Goal: Information Seeking & Learning: Learn about a topic

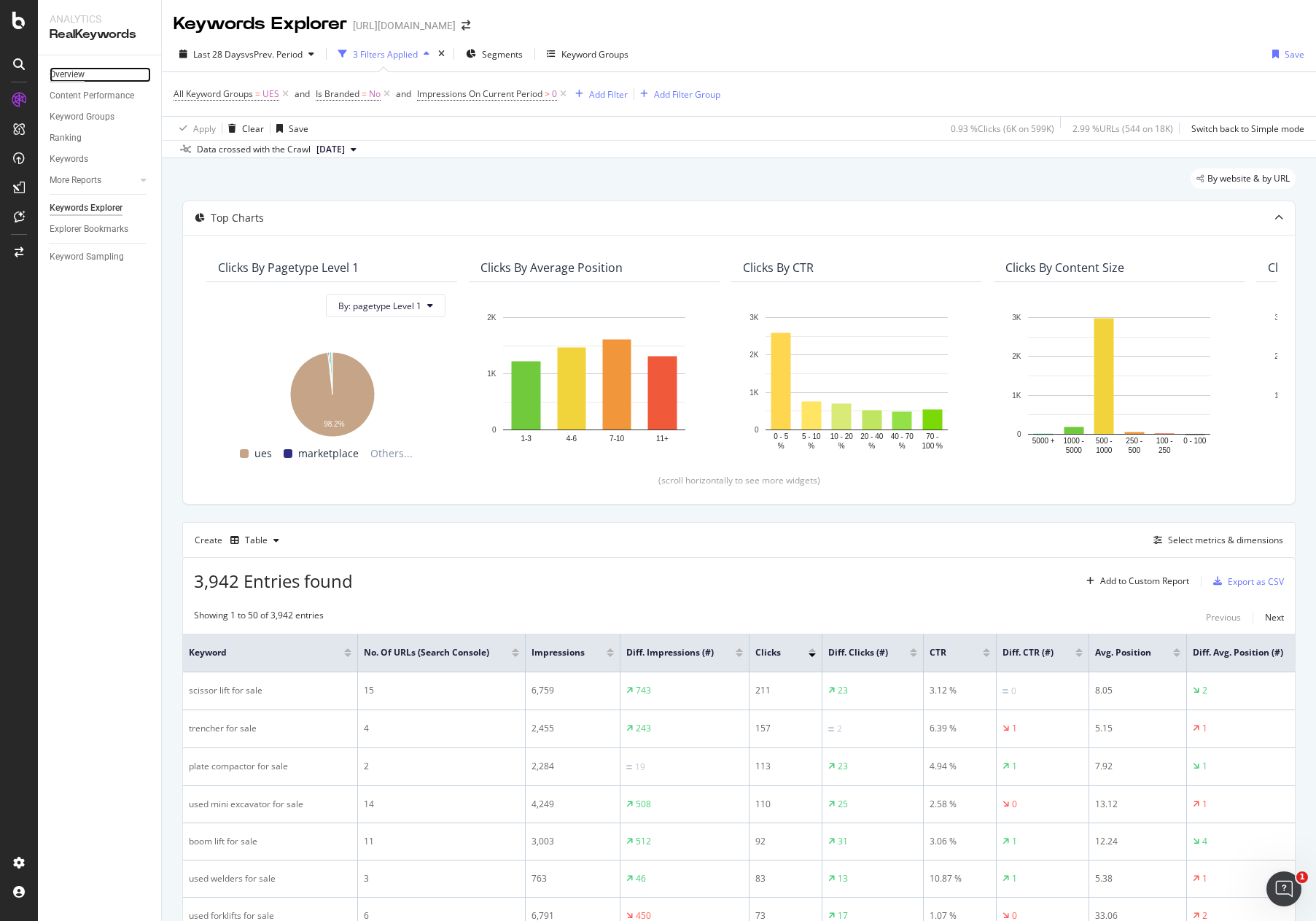
click at [81, 75] on div "Overview" at bounding box center [67, 75] width 35 height 15
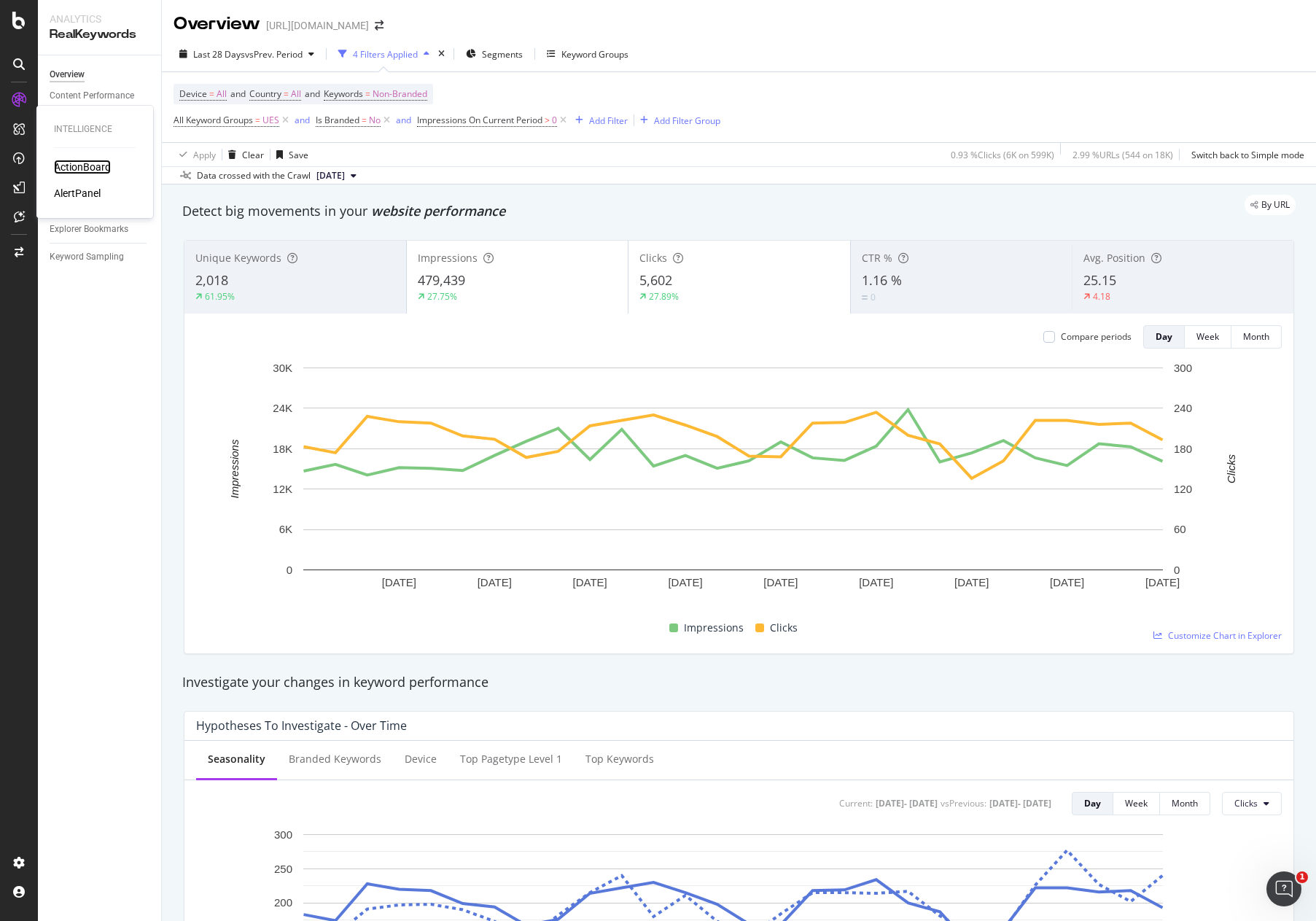
click at [67, 167] on div "ActionBoard" at bounding box center [82, 167] width 57 height 15
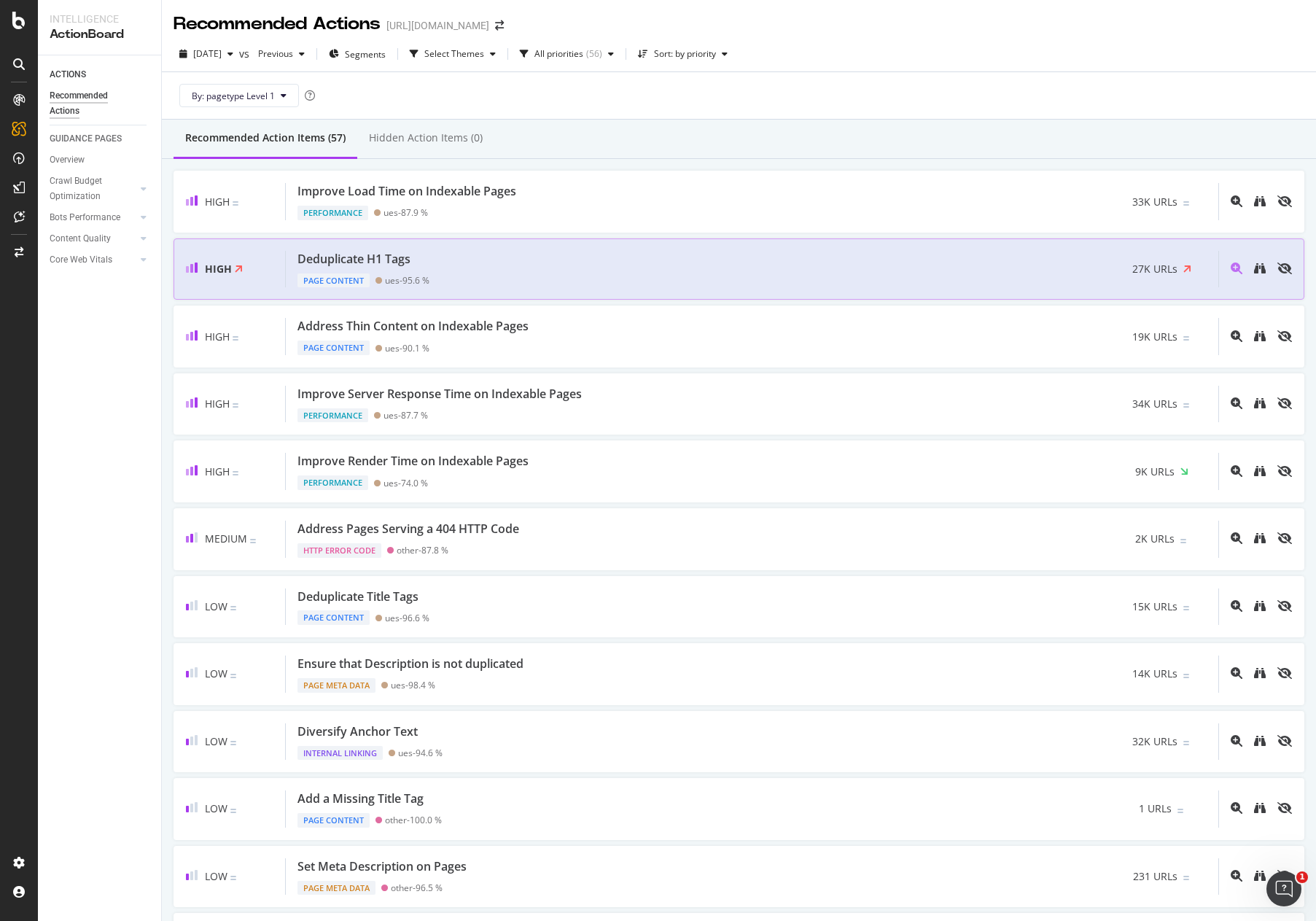
click at [487, 277] on div "Deduplicate H1 Tags Page Content ues - 95.6 % 27K URLs" at bounding box center [752, 270] width 933 height 37
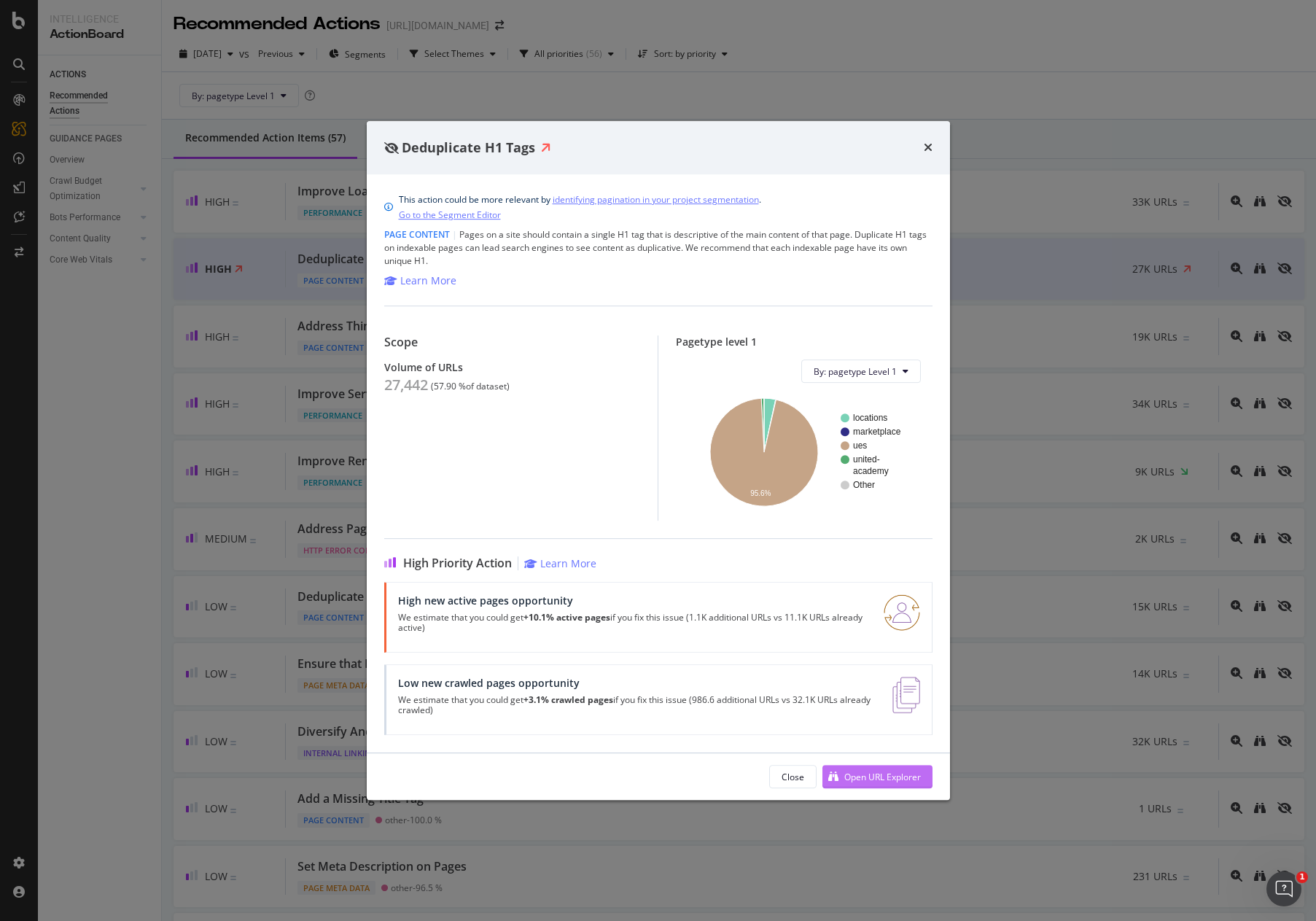
click at [874, 774] on div "Open URL Explorer" at bounding box center [883, 777] width 76 height 13
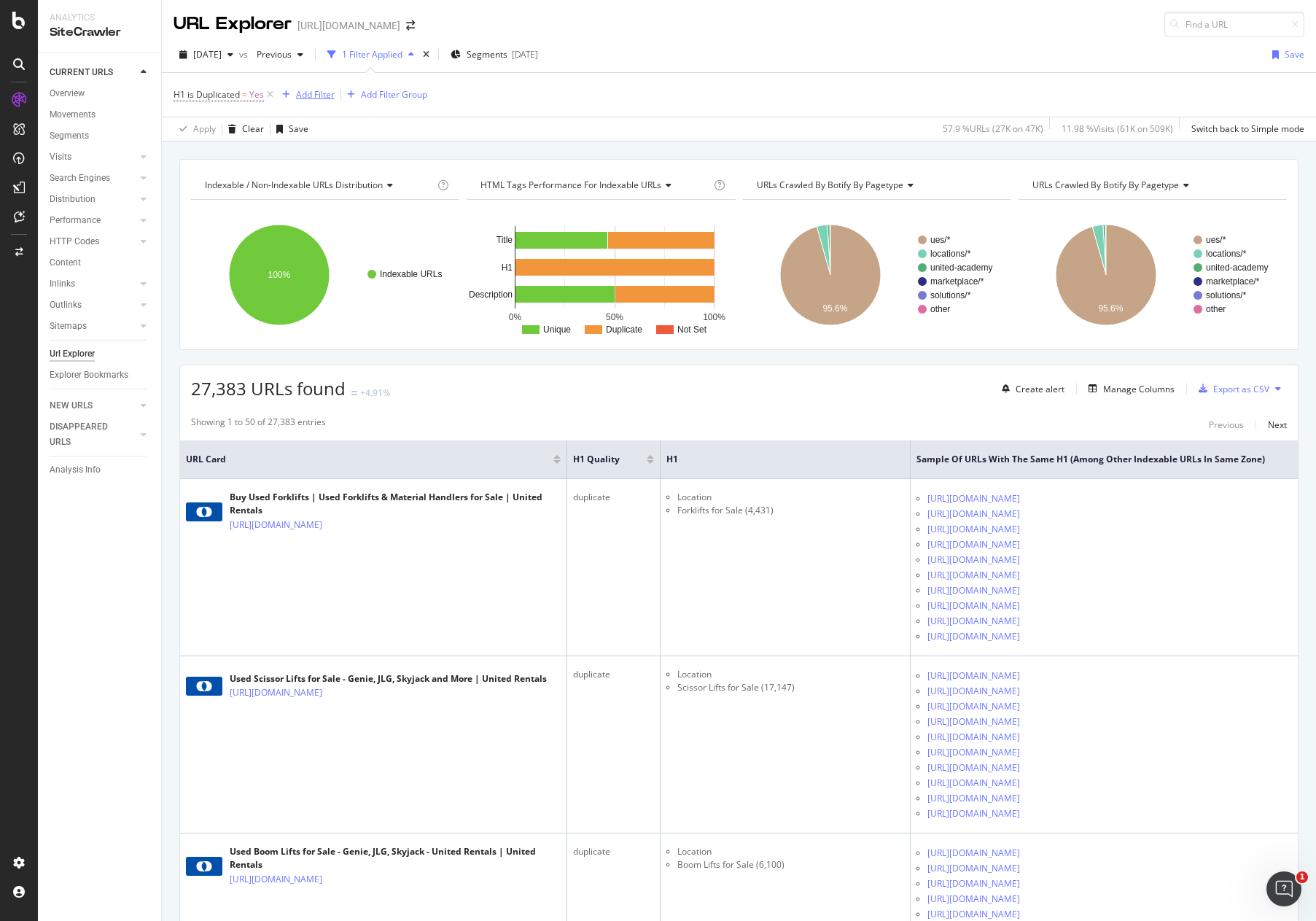
click at [310, 98] on div "Add Filter" at bounding box center [315, 94] width 39 height 13
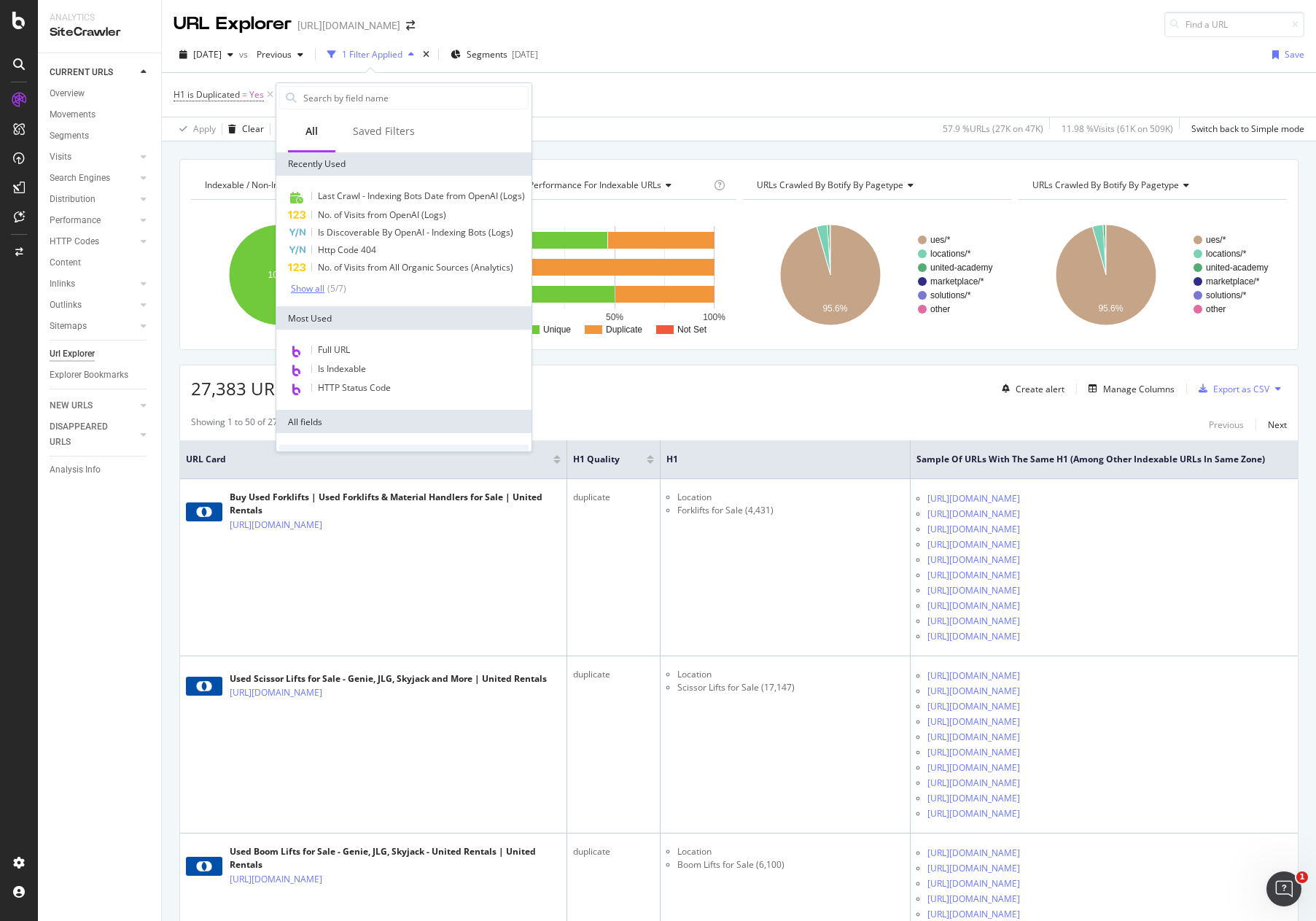
click at [316, 293] on div "Show all" at bounding box center [307, 289] width 34 height 10
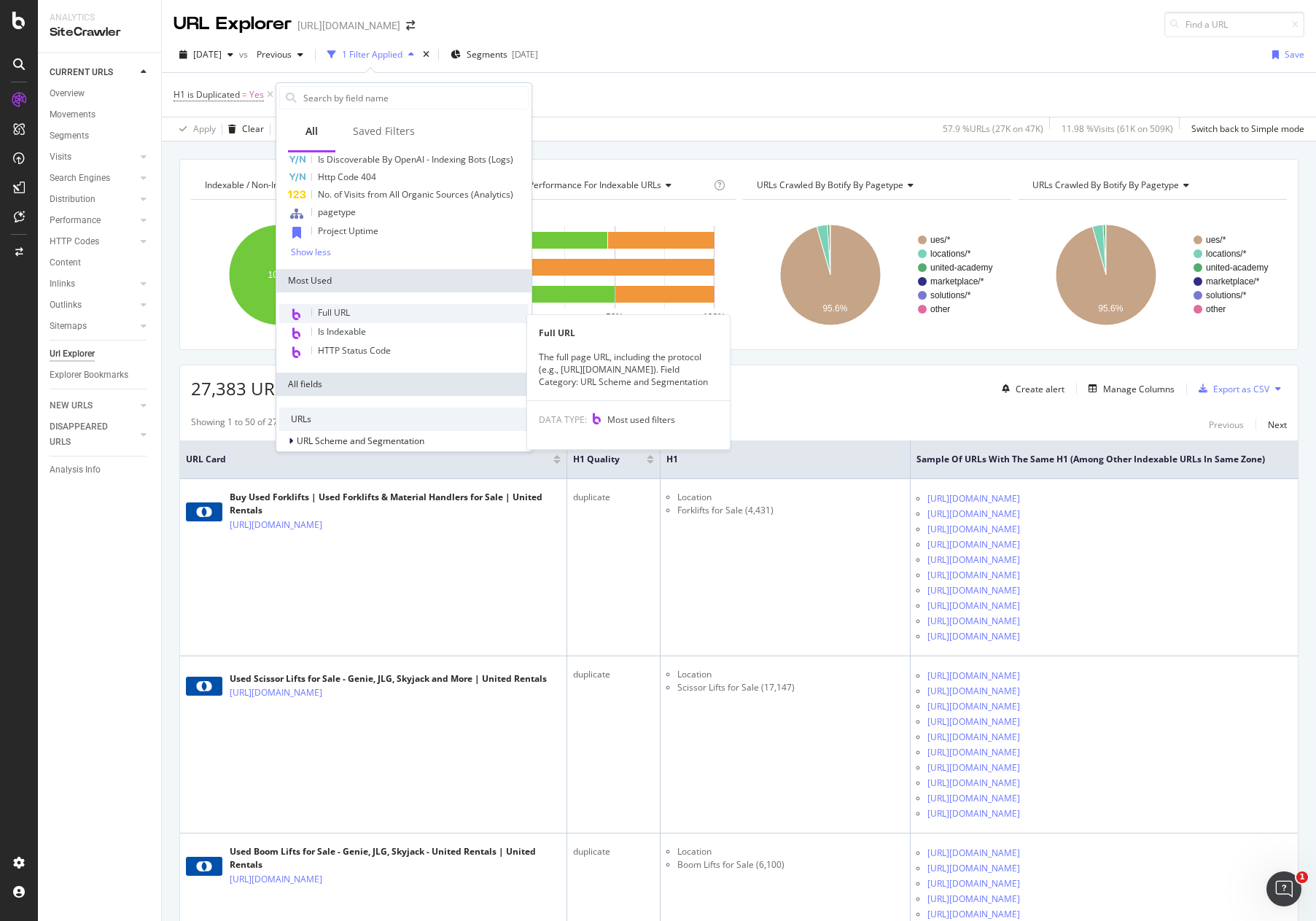
click at [336, 323] on div "Full URL" at bounding box center [404, 313] width 250 height 19
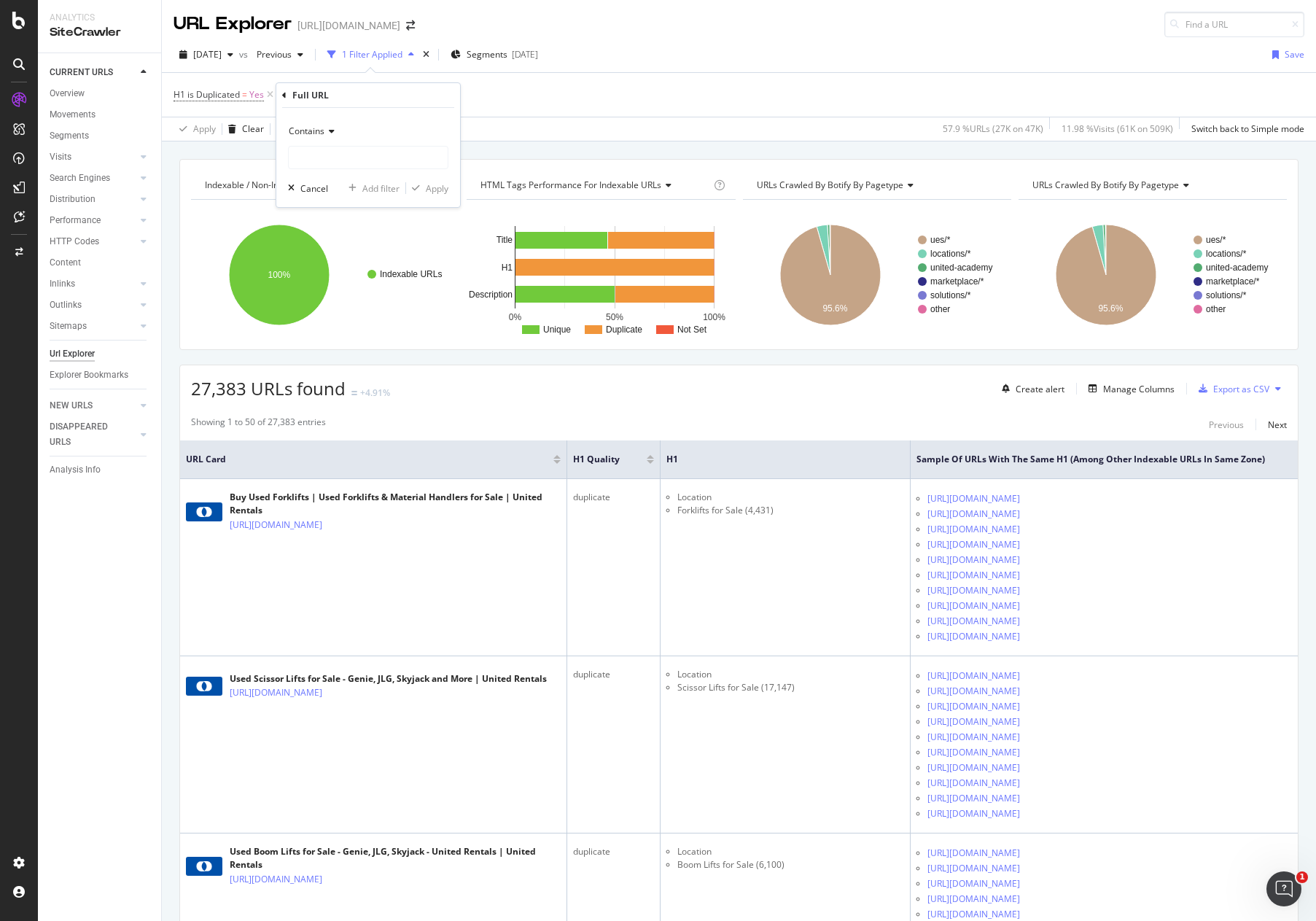
click at [320, 136] on div "Contains" at bounding box center [368, 131] width 161 height 23
click at [283, 96] on icon at bounding box center [285, 96] width 4 height 9
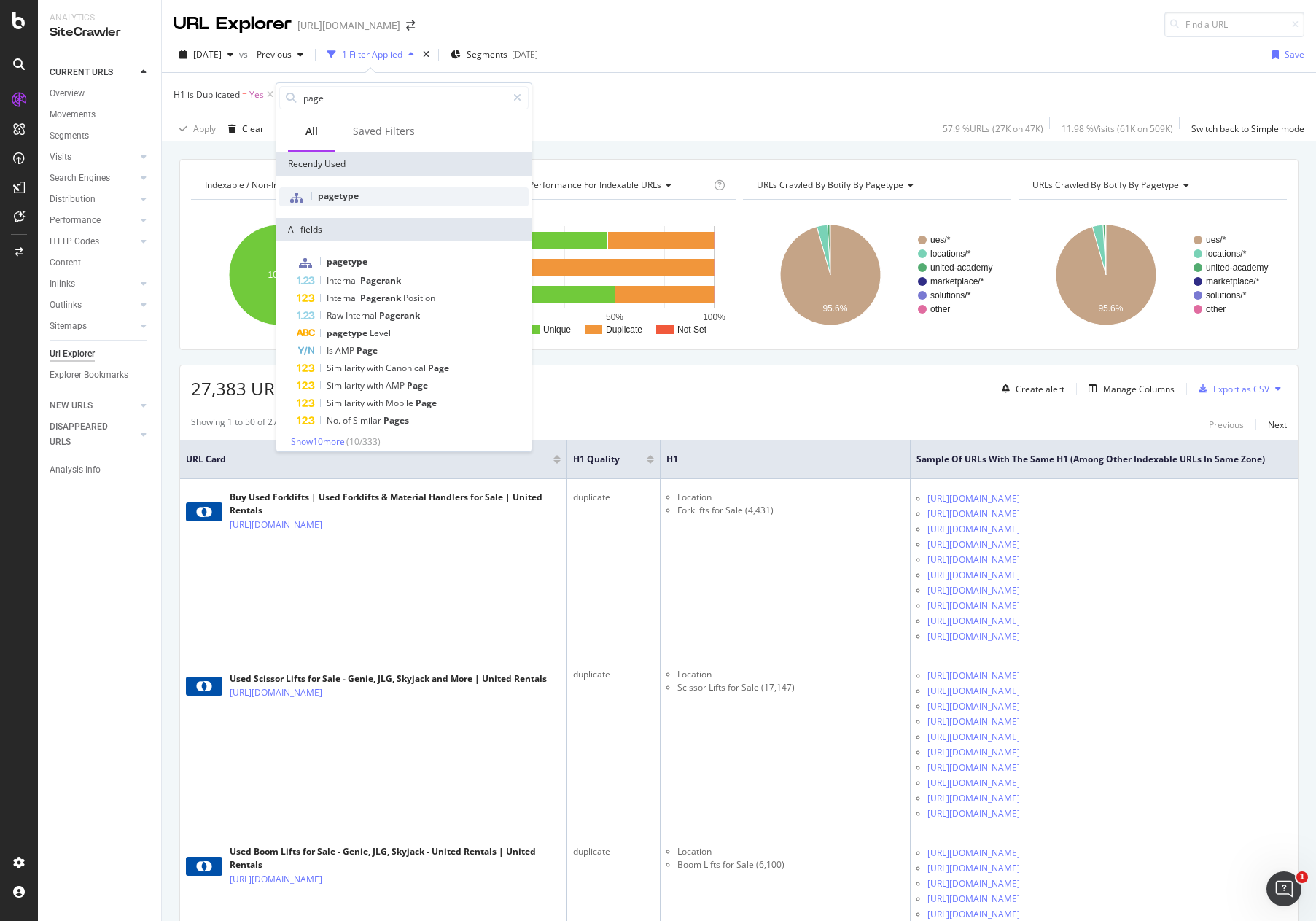
type input "page"
click at [340, 194] on span "pagetype" at bounding box center [338, 196] width 41 height 13
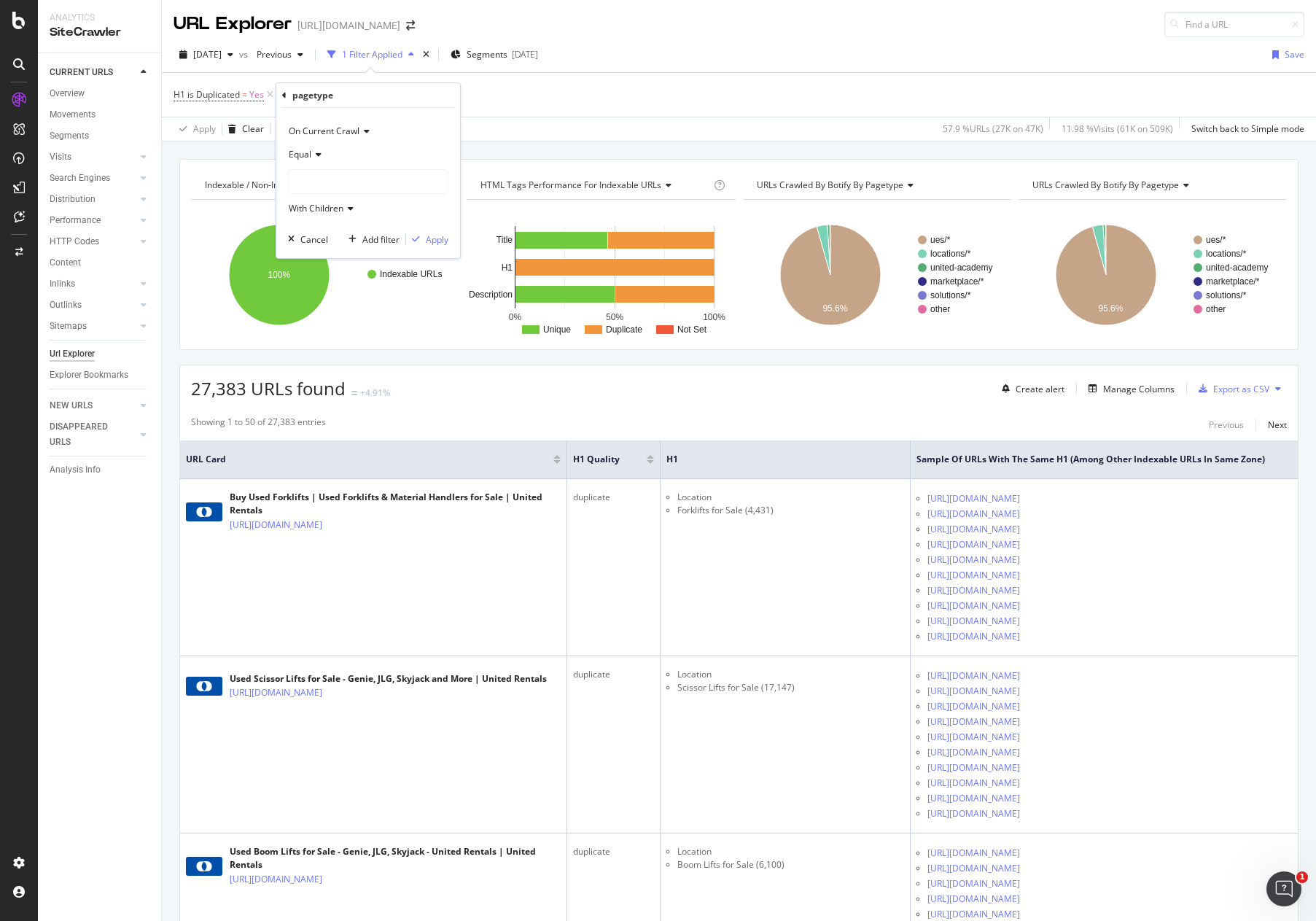
click at [317, 160] on div "Equal" at bounding box center [368, 154] width 161 height 23
click at [318, 200] on span "Not Equal" at bounding box center [315, 203] width 40 height 13
click at [342, 184] on div at bounding box center [368, 181] width 159 height 23
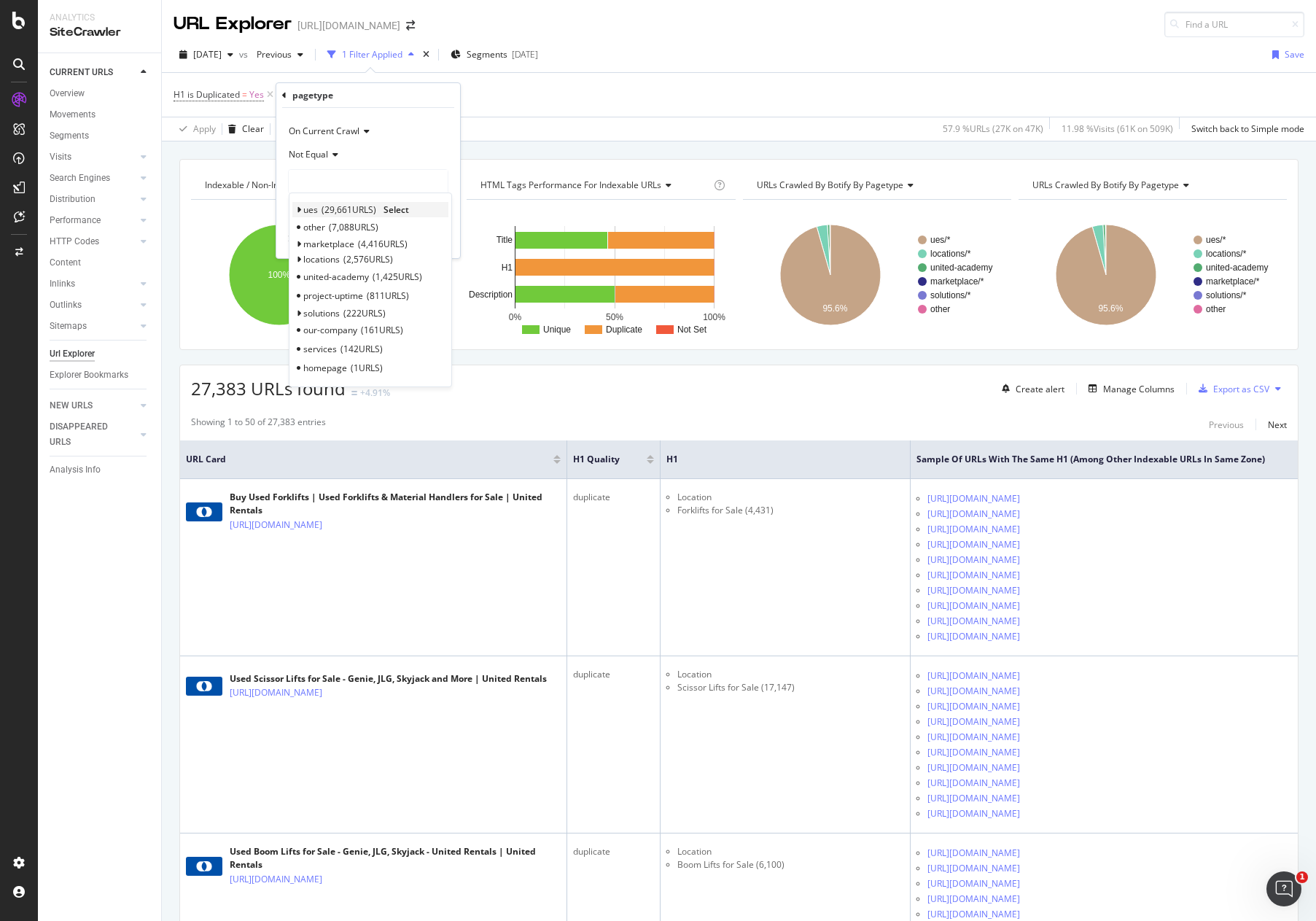
drag, startPoint x: 353, startPoint y: 215, endPoint x: 368, endPoint y: 212, distance: 15.3
click at [353, 214] on span "29,661 URLS" at bounding box center [348, 209] width 55 height 13
click at [401, 206] on span "Select" at bounding box center [396, 209] width 25 height 13
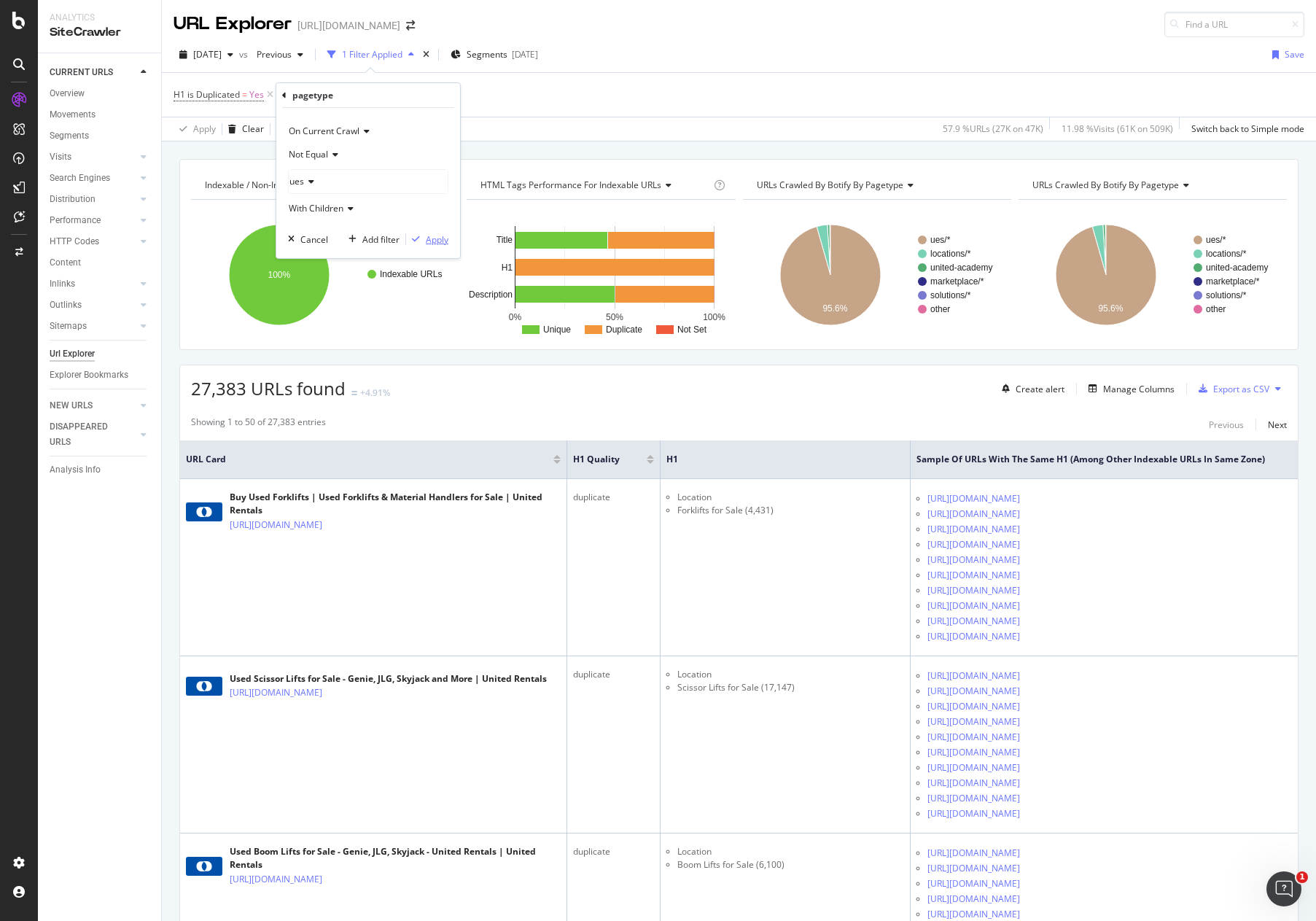
click at [436, 241] on div "Apply" at bounding box center [437, 239] width 22 height 13
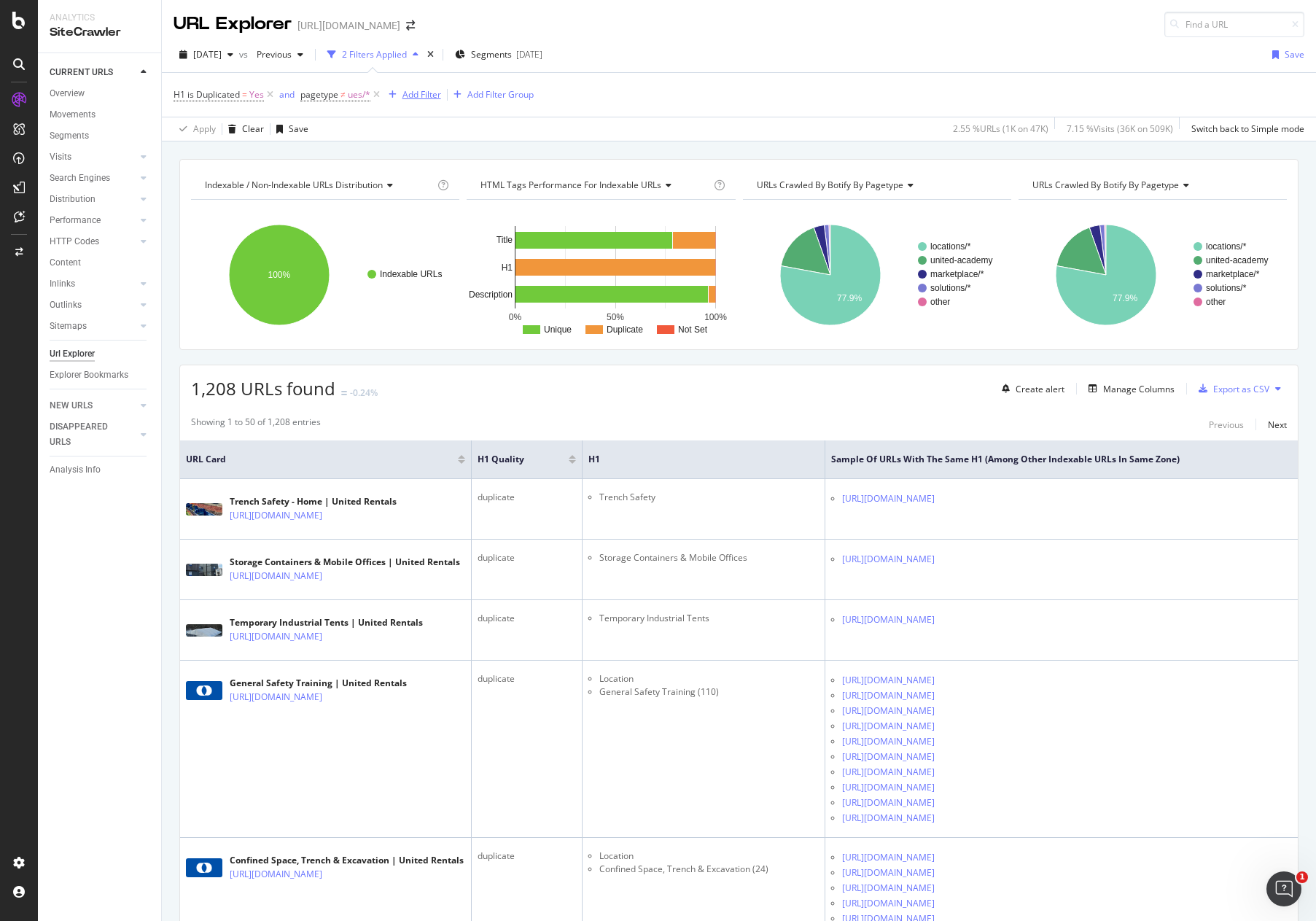
click at [432, 94] on div "Add Filter" at bounding box center [422, 94] width 39 height 13
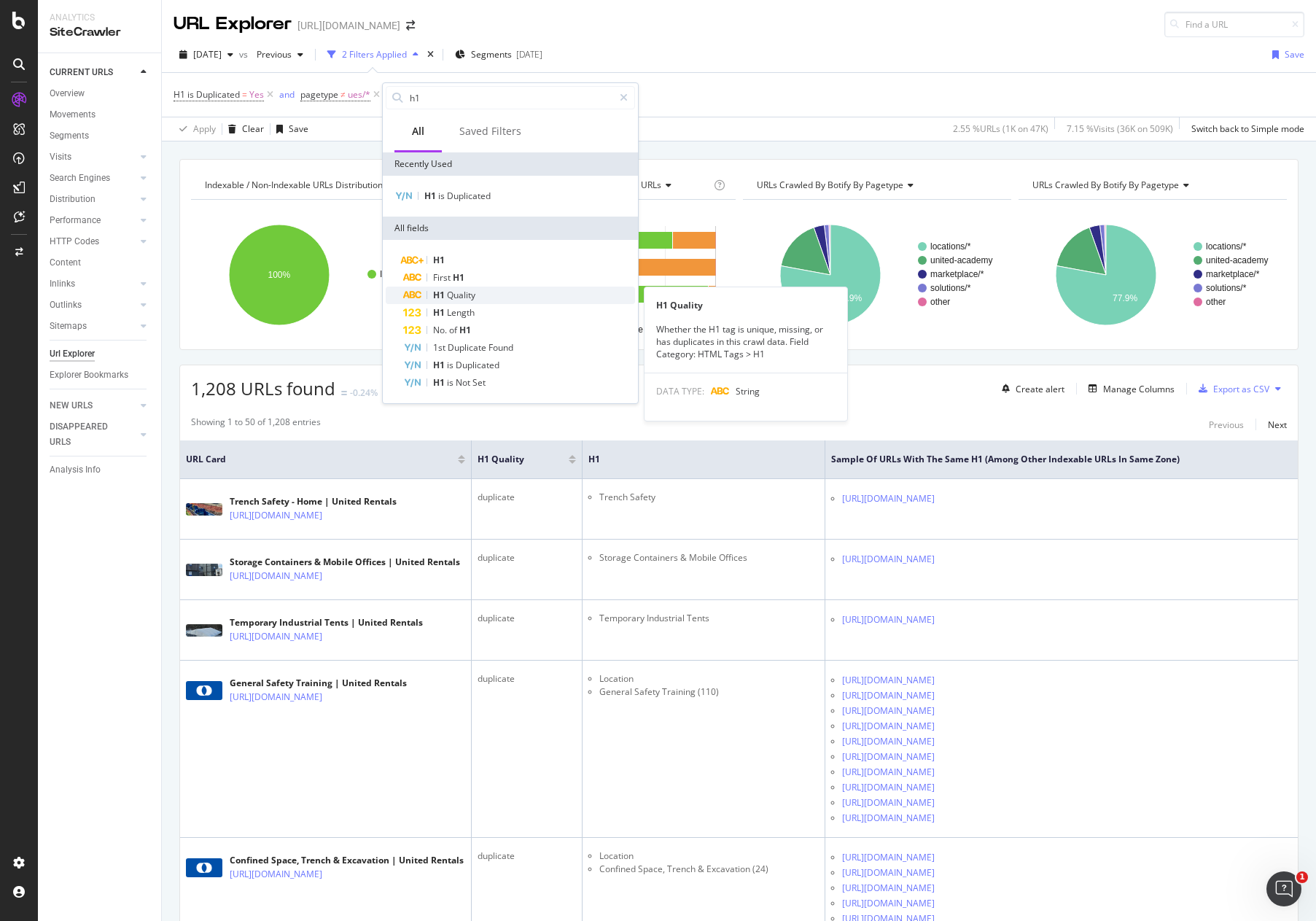
type input "h1"
drag, startPoint x: 463, startPoint y: 300, endPoint x: 472, endPoint y: 295, distance: 10.3
click at [464, 299] on span "Quality" at bounding box center [461, 295] width 28 height 13
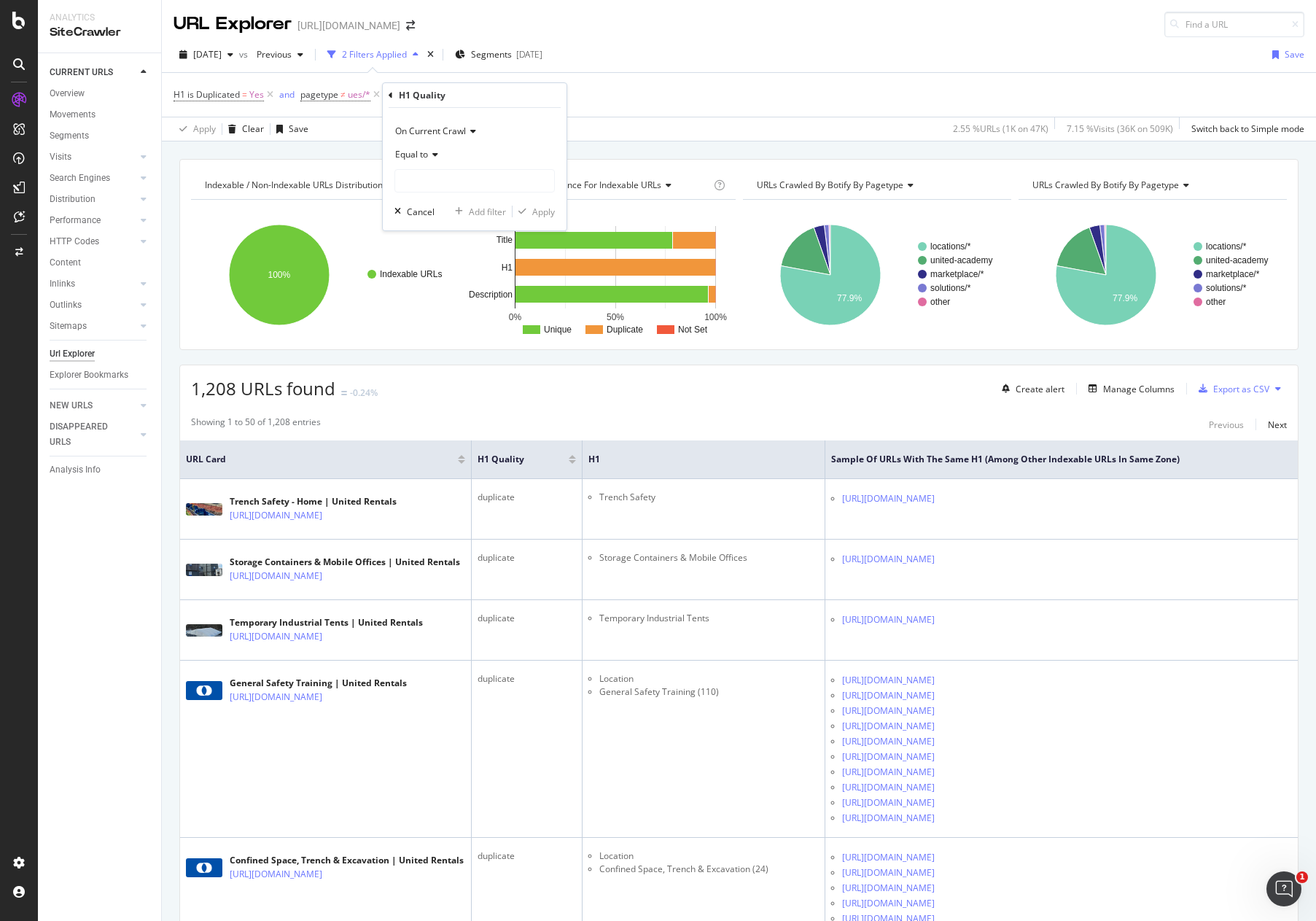
click at [469, 132] on icon at bounding box center [471, 132] width 10 height 9
click at [472, 131] on icon at bounding box center [471, 132] width 10 height 9
click at [408, 150] on span "Equal to" at bounding box center [412, 154] width 33 height 13
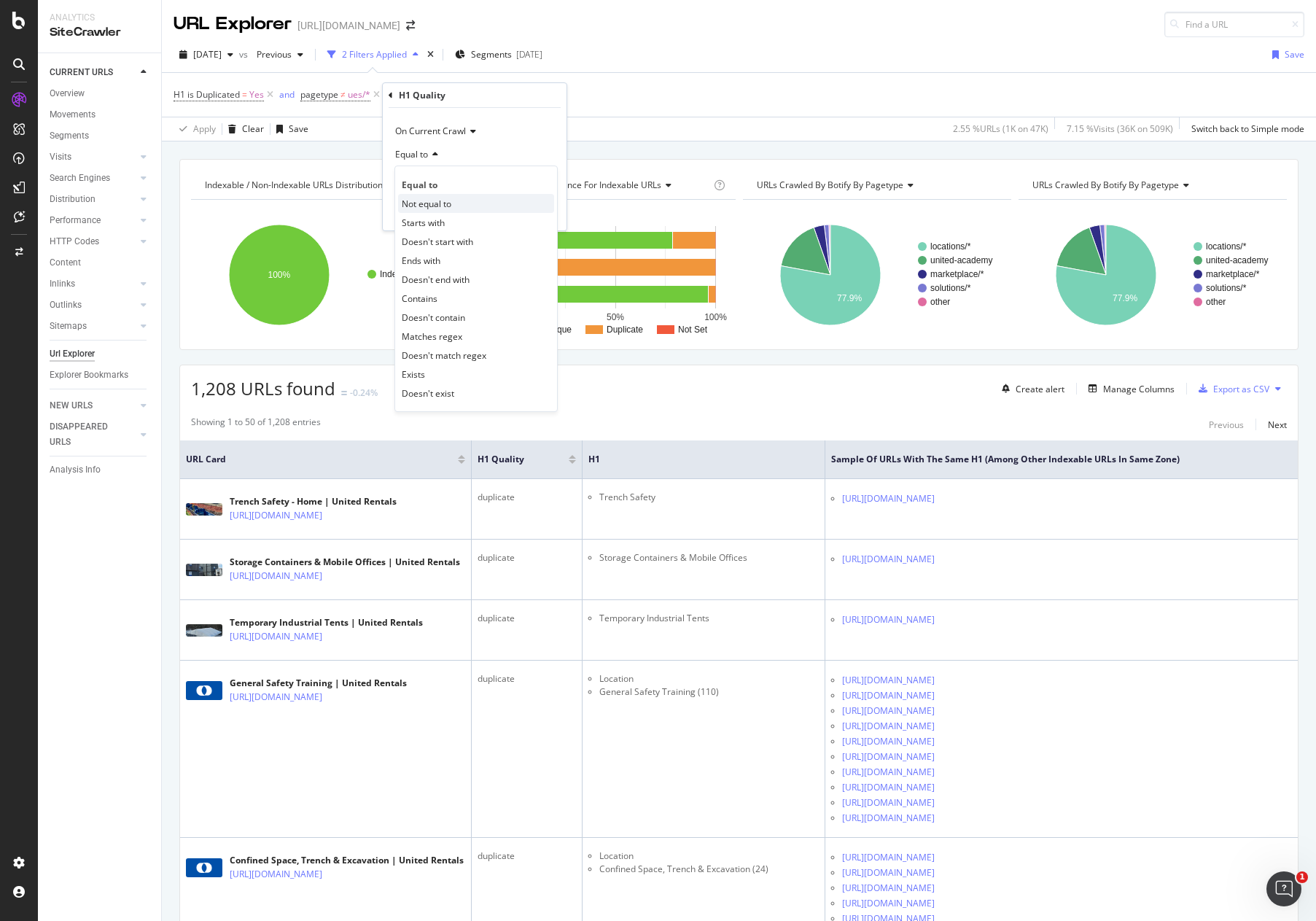
click at [438, 209] on span "Not equal to" at bounding box center [427, 203] width 49 height 13
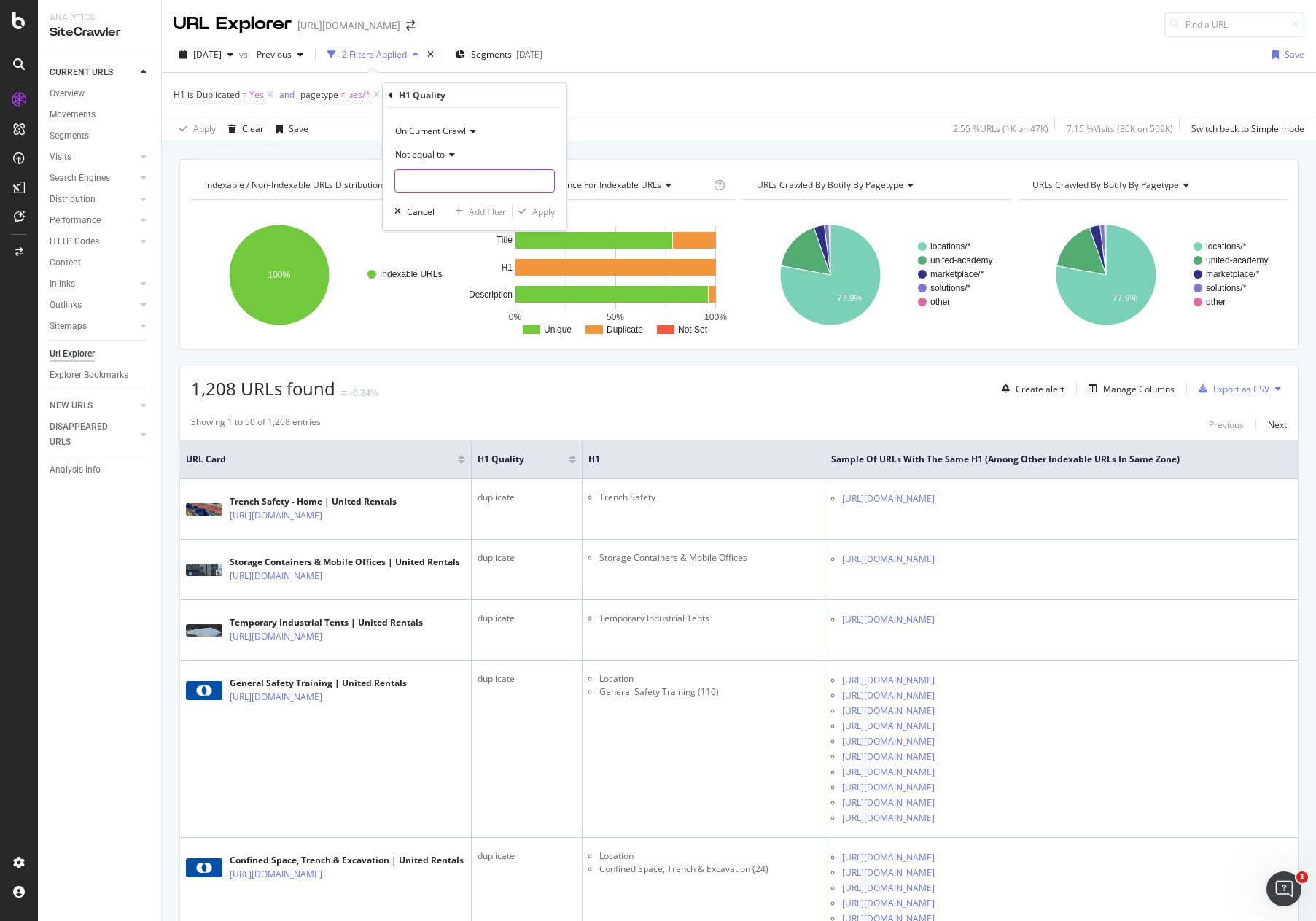
click at [466, 189] on input "text" at bounding box center [475, 180] width 159 height 23
click at [472, 198] on span "duplicate" at bounding box center [450, 200] width 102 height 13
type input "duplicate"
click at [542, 208] on div "Apply" at bounding box center [543, 212] width 22 height 13
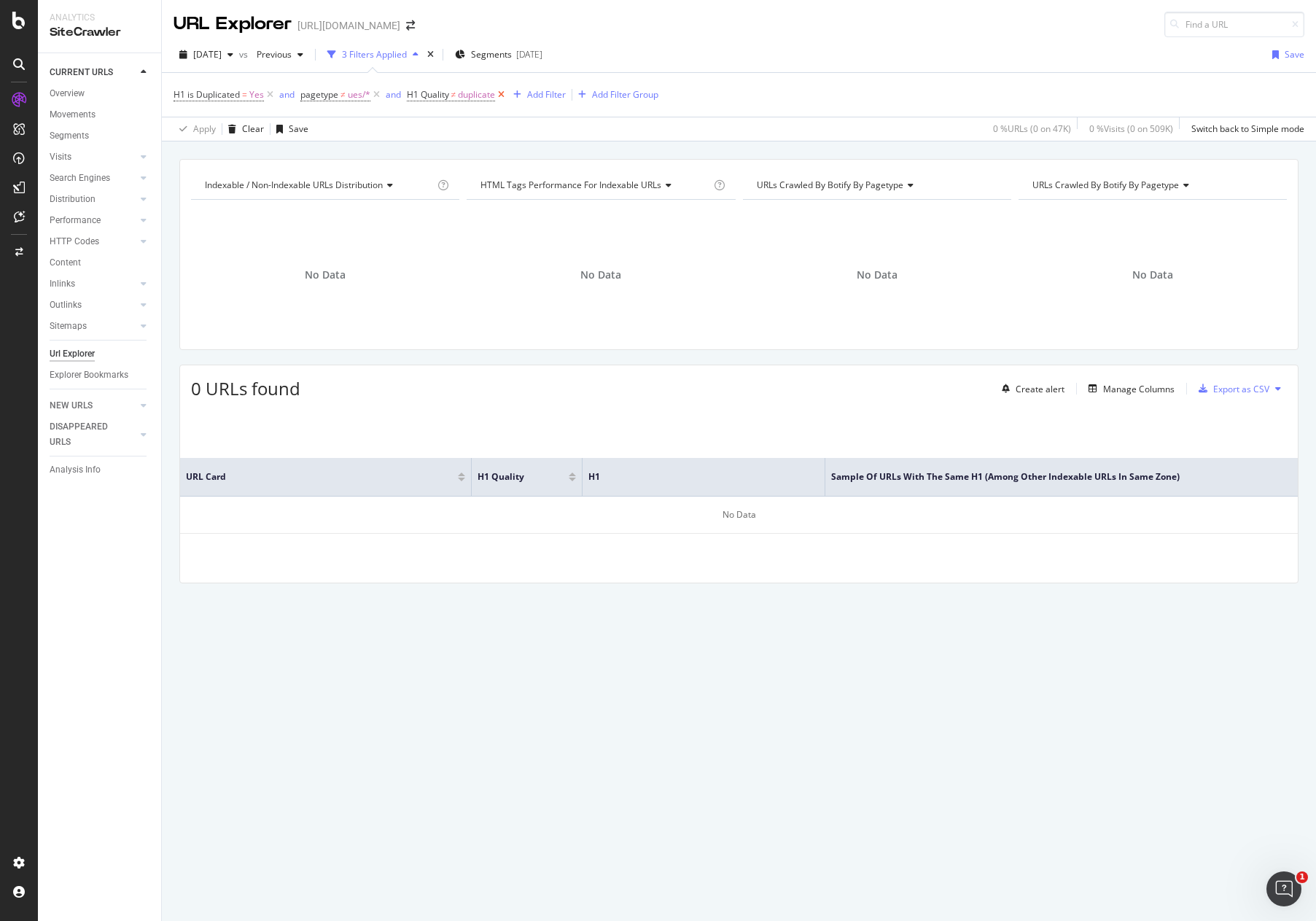
click at [503, 90] on icon at bounding box center [501, 95] width 13 height 15
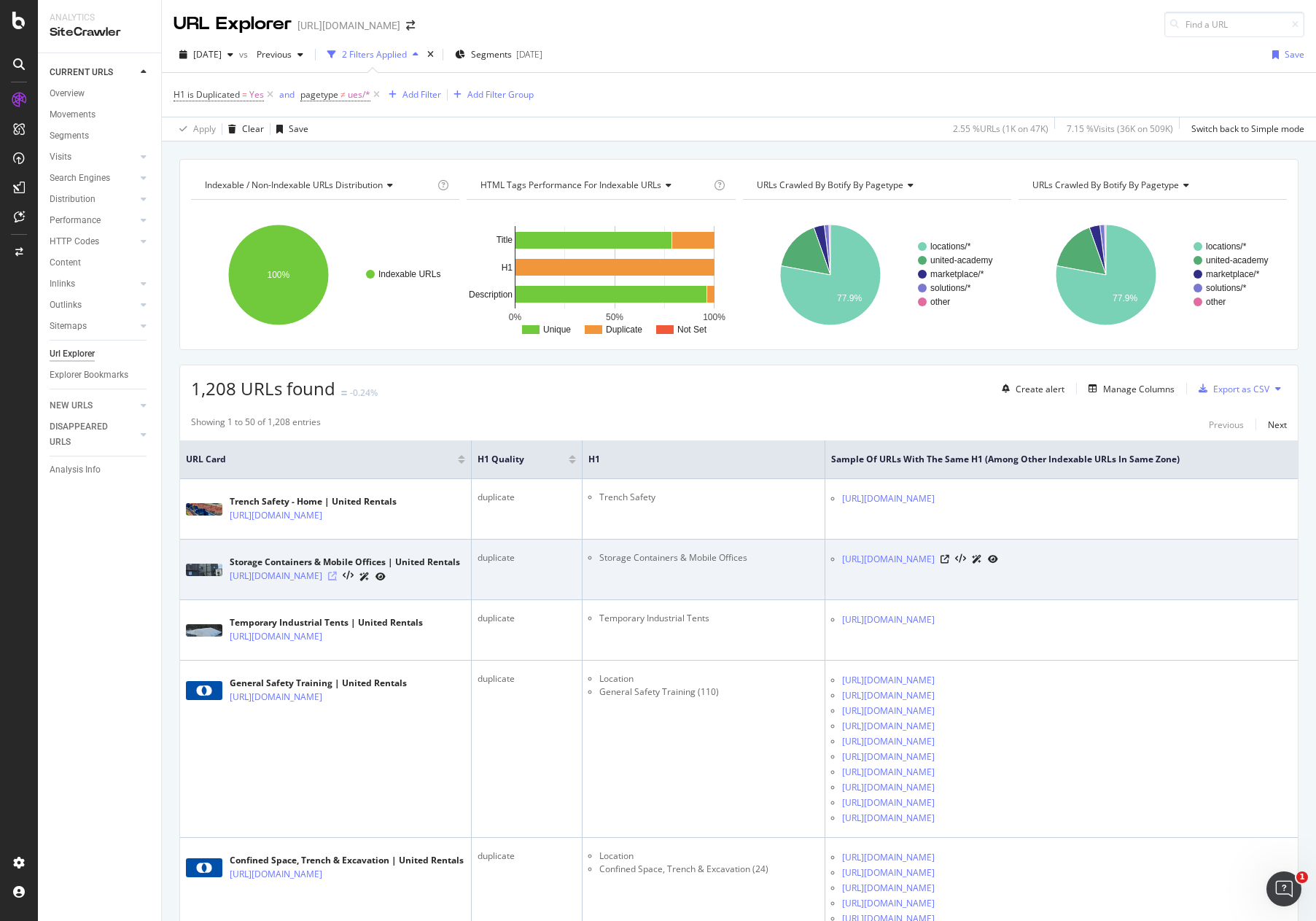
click at [337, 581] on icon at bounding box center [333, 576] width 9 height 9
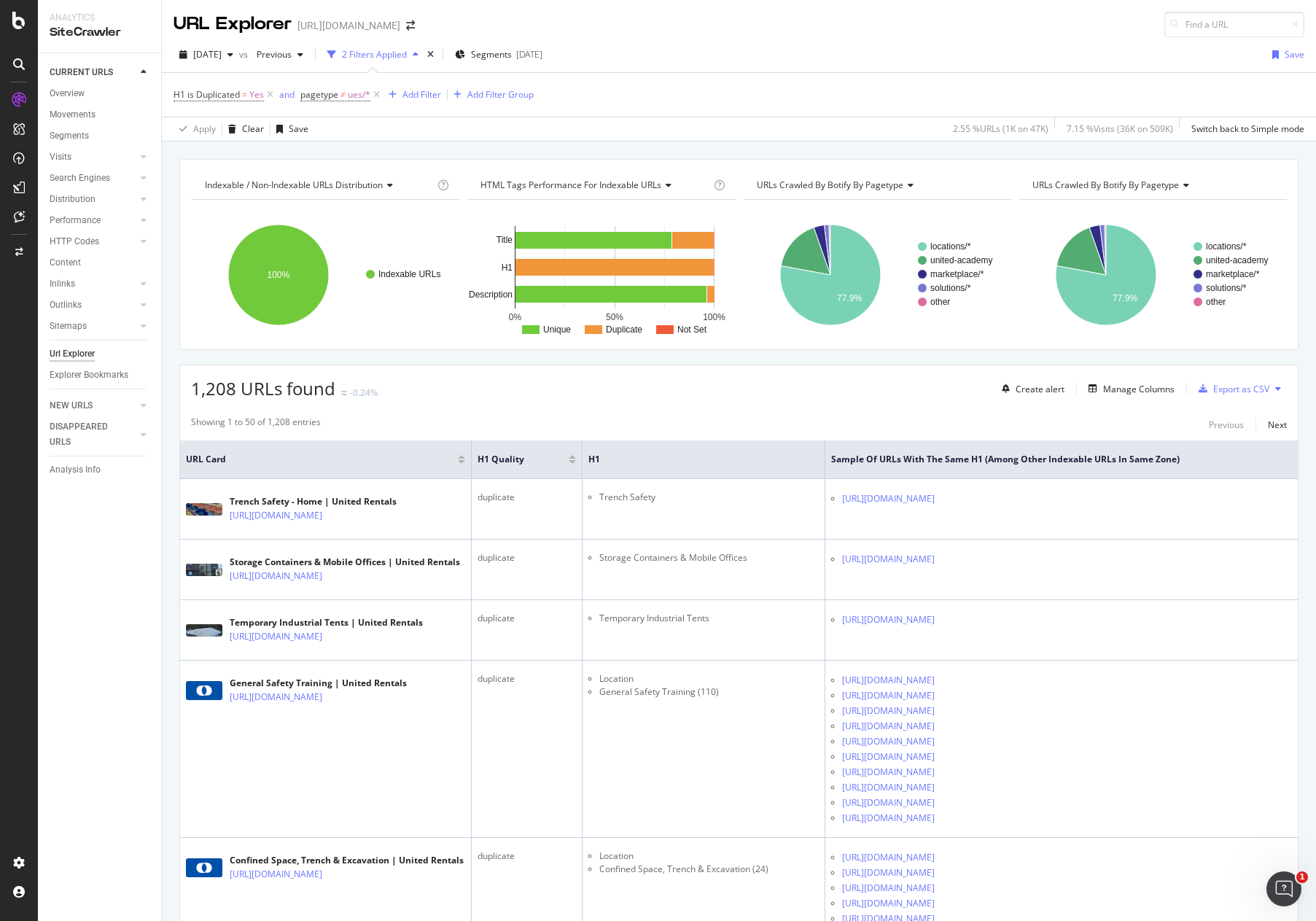
drag, startPoint x: 74, startPoint y: 351, endPoint x: 140, endPoint y: 343, distance: 66.5
click at [74, 351] on div "Url Explorer" at bounding box center [72, 354] width 45 height 15
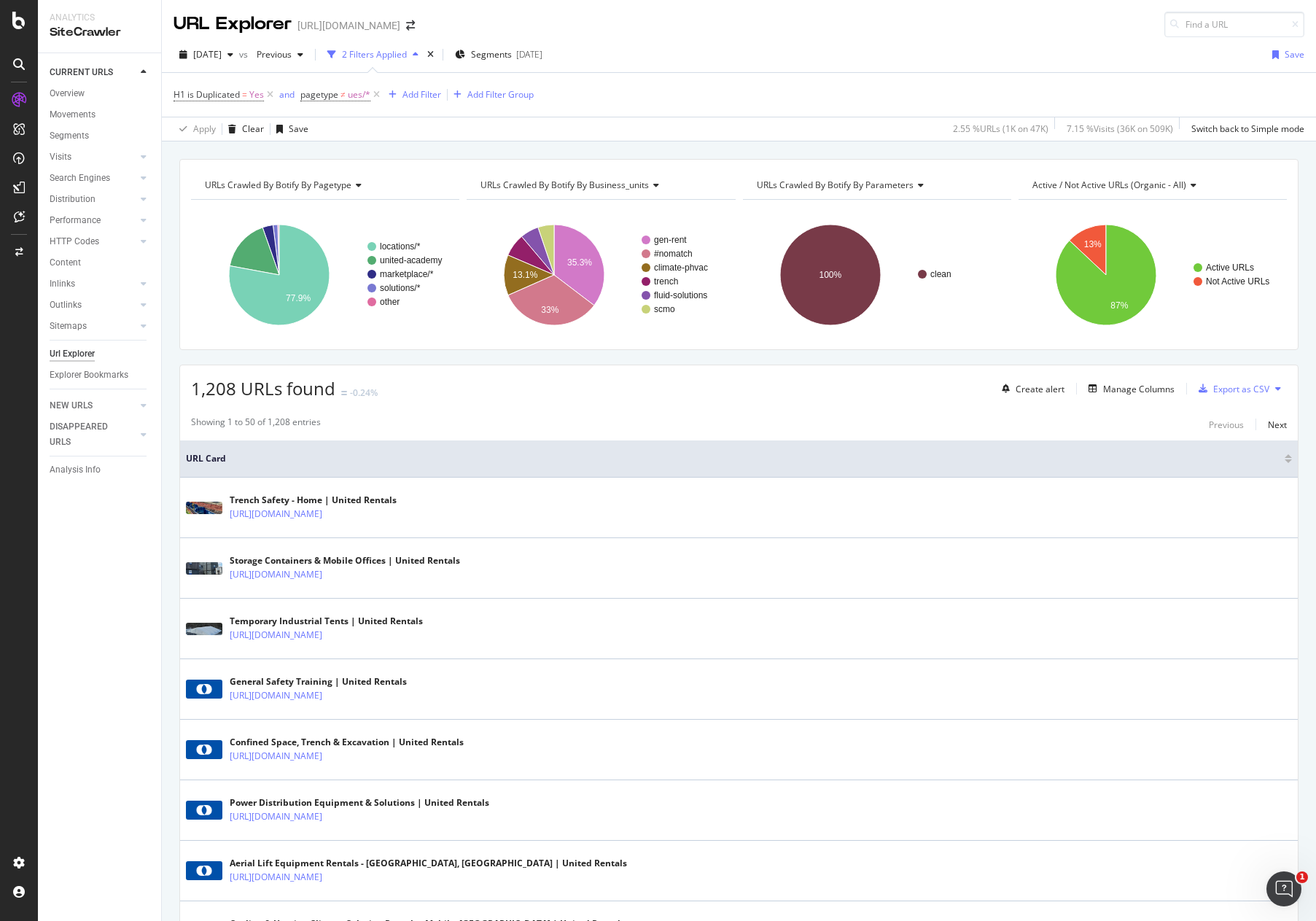
click at [19, 132] on icon at bounding box center [19, 129] width 12 height 12
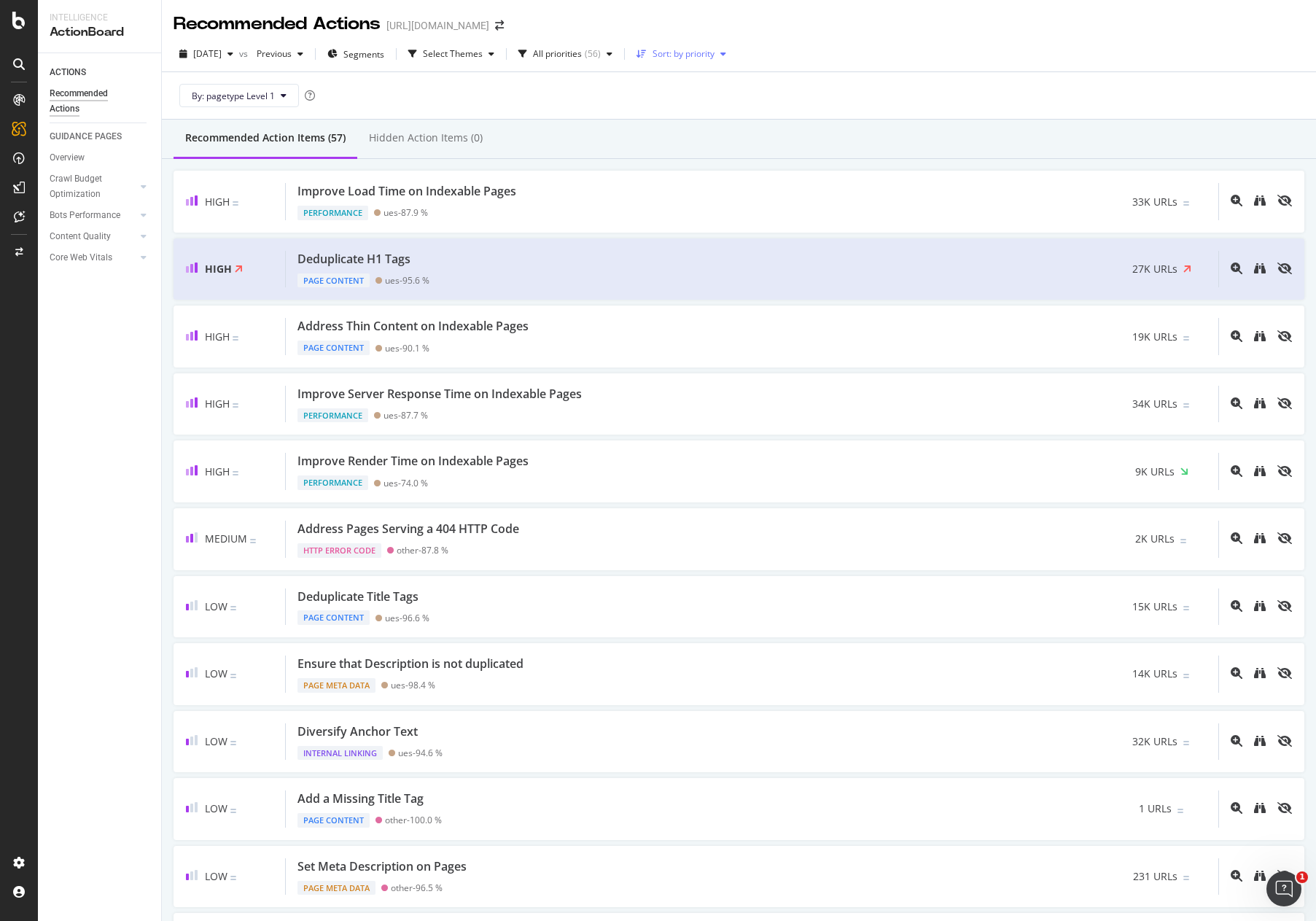
click at [714, 52] on div "Sort: by priority" at bounding box center [683, 54] width 62 height 9
click at [714, 51] on div "Sort: by priority" at bounding box center [683, 54] width 62 height 9
click at [384, 49] on span "Segments" at bounding box center [364, 54] width 41 height 13
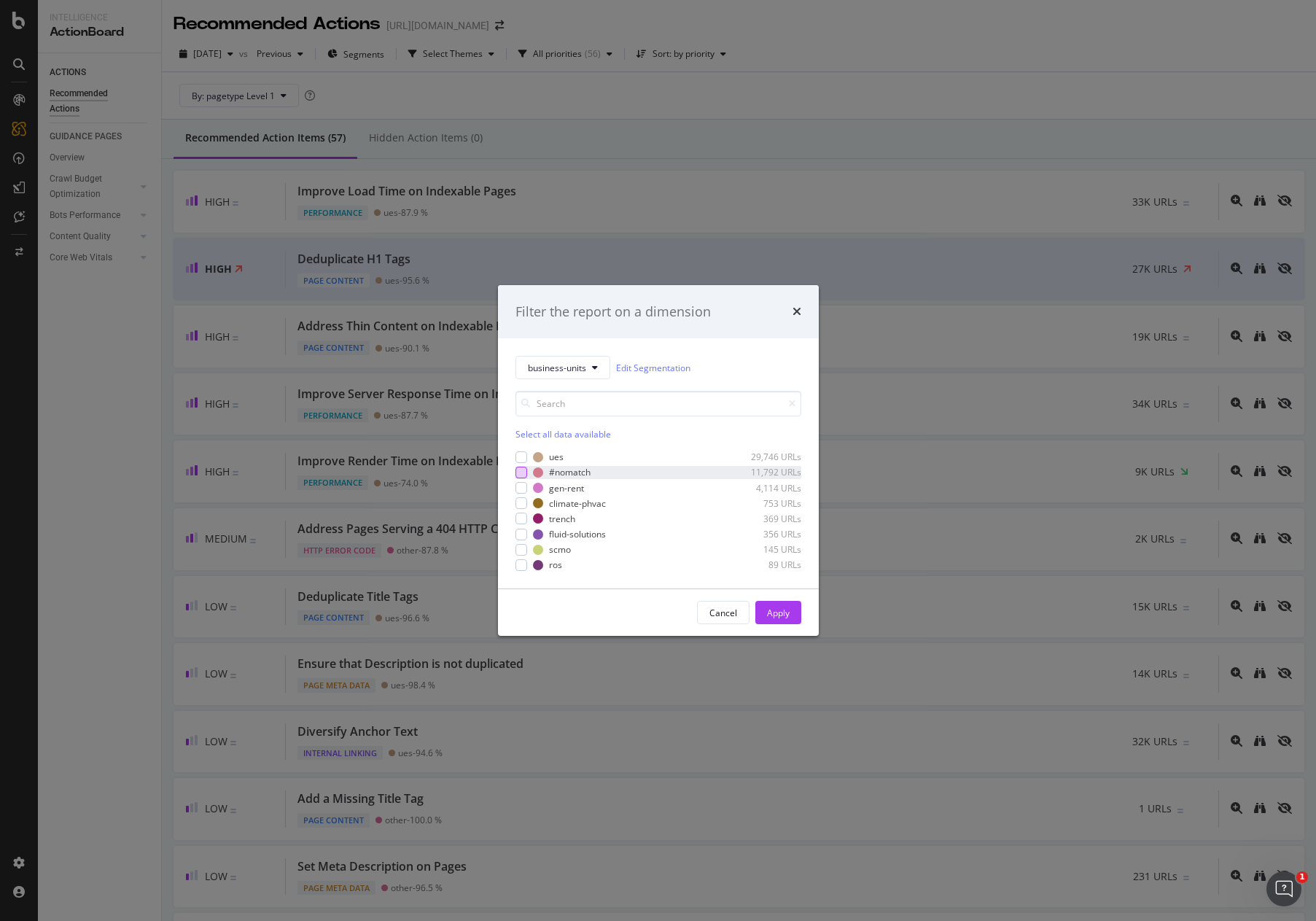
click at [522, 474] on div "modal" at bounding box center [522, 472] width 12 height 12
click at [528, 490] on div "gen-rent 4,114 URLs" at bounding box center [658, 488] width 285 height 13
click at [525, 502] on div "modal" at bounding box center [522, 503] width 12 height 12
click at [523, 519] on div "modal" at bounding box center [522, 519] width 12 height 12
click at [522, 535] on div "modal" at bounding box center [522, 535] width 12 height 12
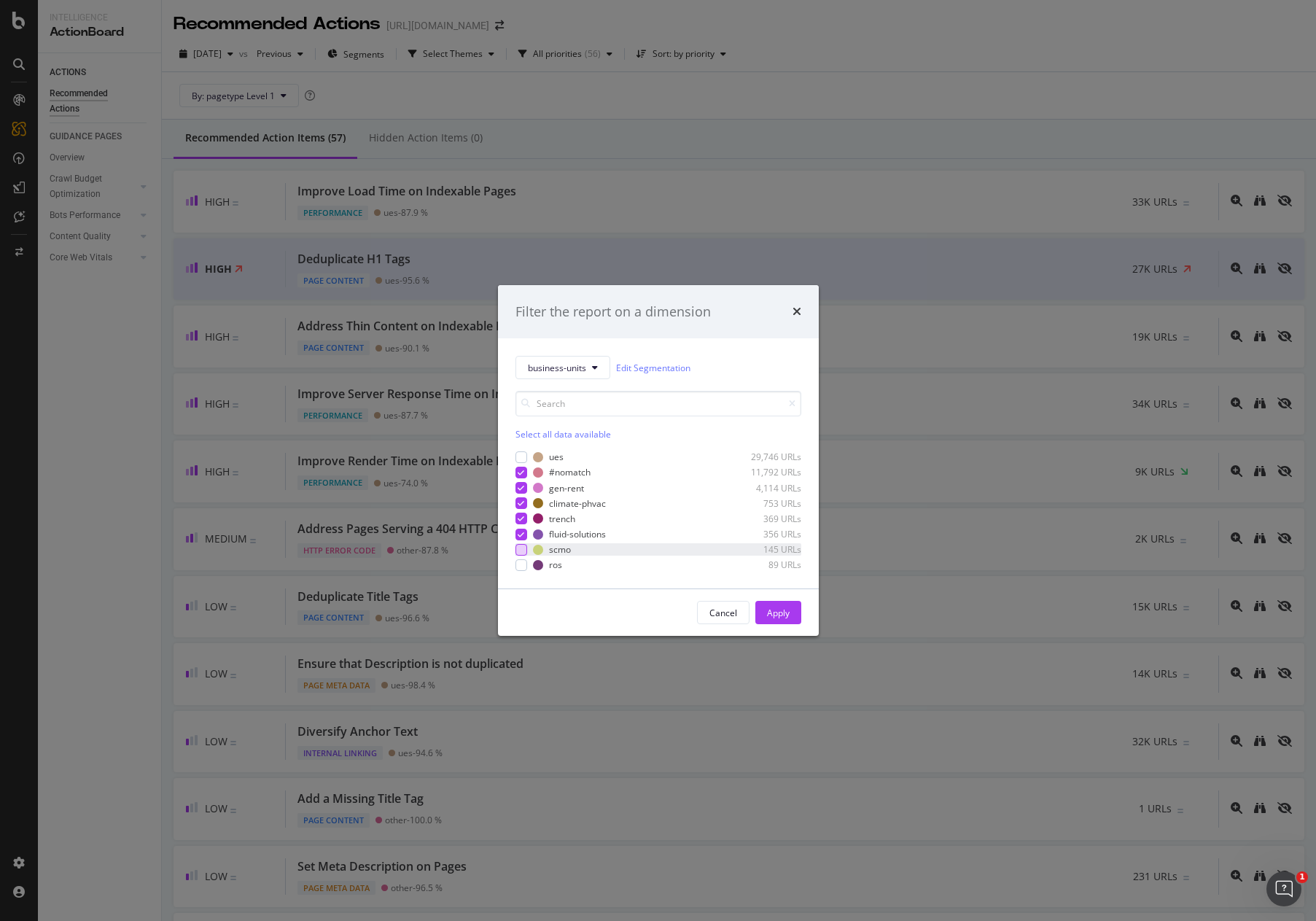
click at [522, 553] on div "modal" at bounding box center [522, 550] width 12 height 12
click at [522, 564] on div "modal" at bounding box center [522, 565] width 12 height 12
click at [787, 612] on div "Apply" at bounding box center [778, 613] width 22 height 13
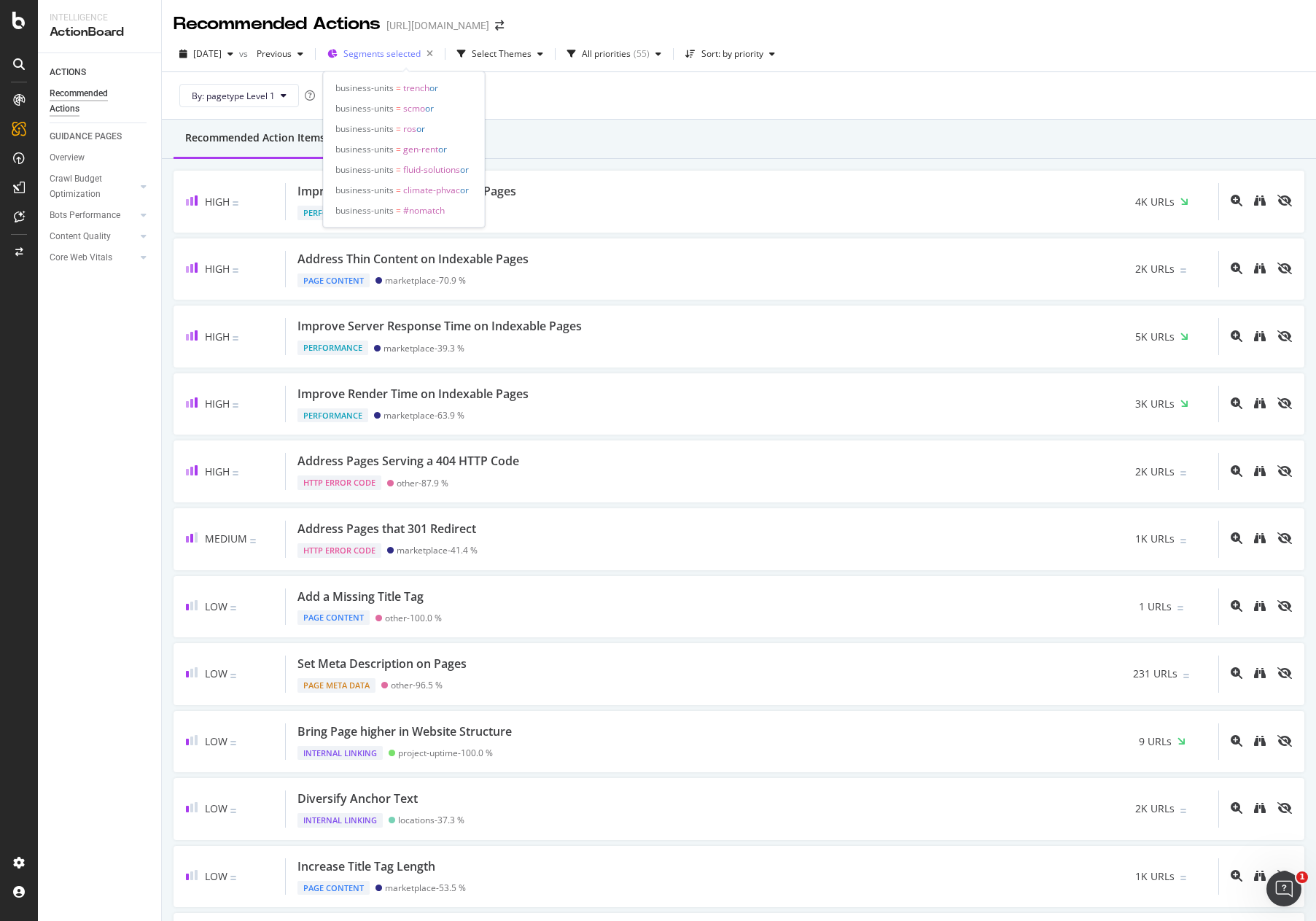
click at [421, 57] on span "Segments selected" at bounding box center [382, 53] width 77 height 13
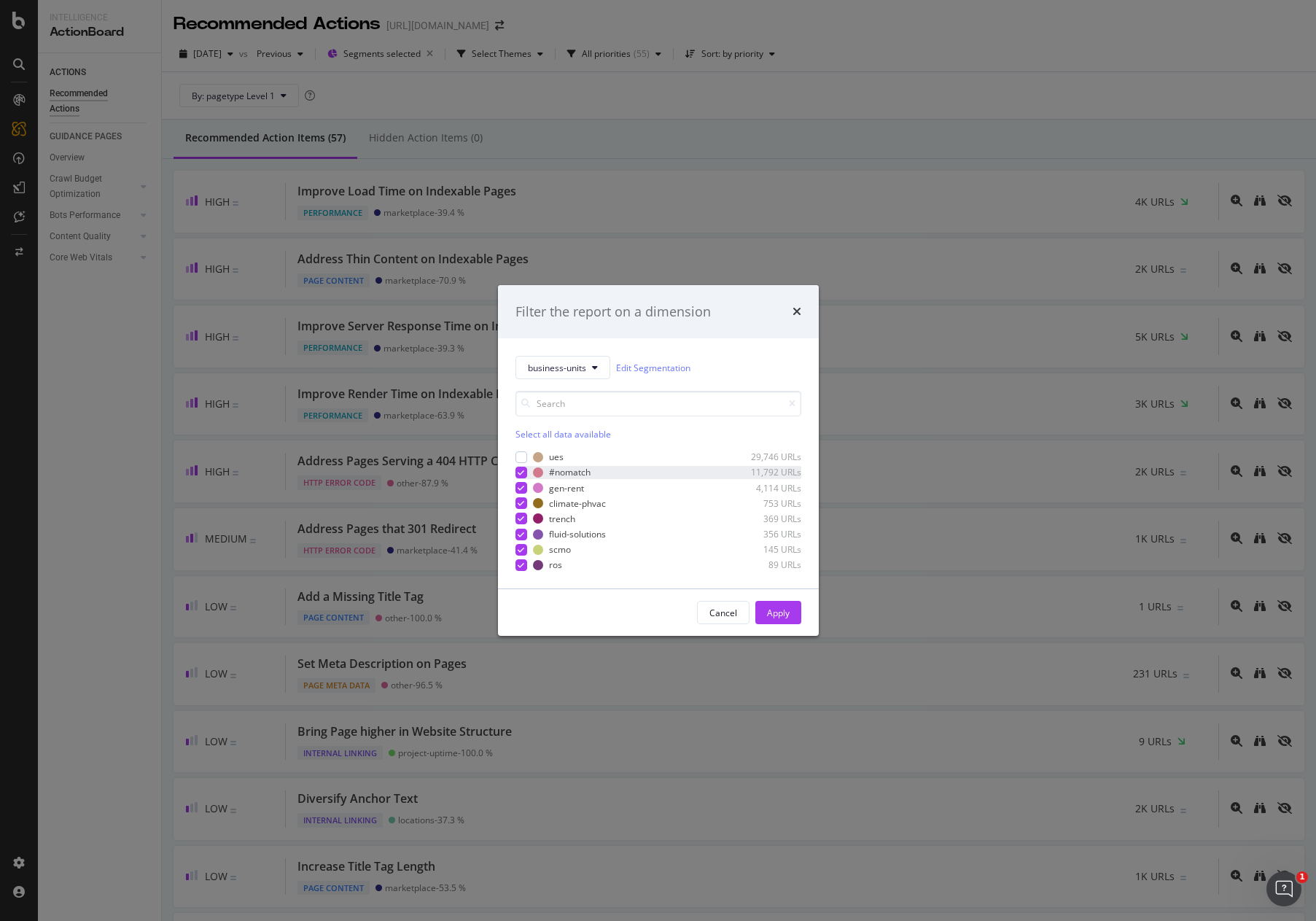
click at [519, 472] on icon "modal" at bounding box center [521, 472] width 7 height 7
click at [763, 609] on button "Apply" at bounding box center [778, 612] width 46 height 23
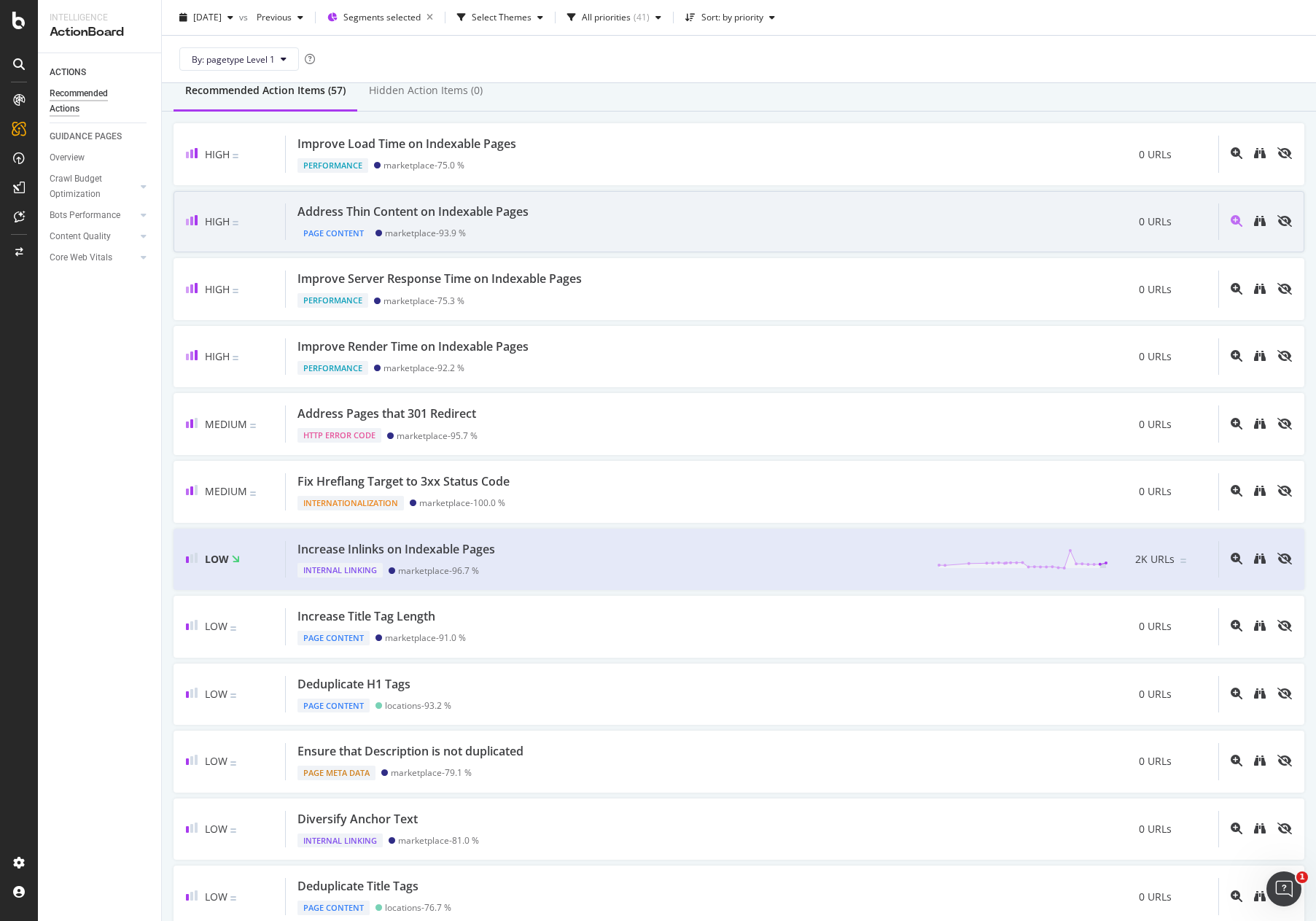
scroll to position [73, 0]
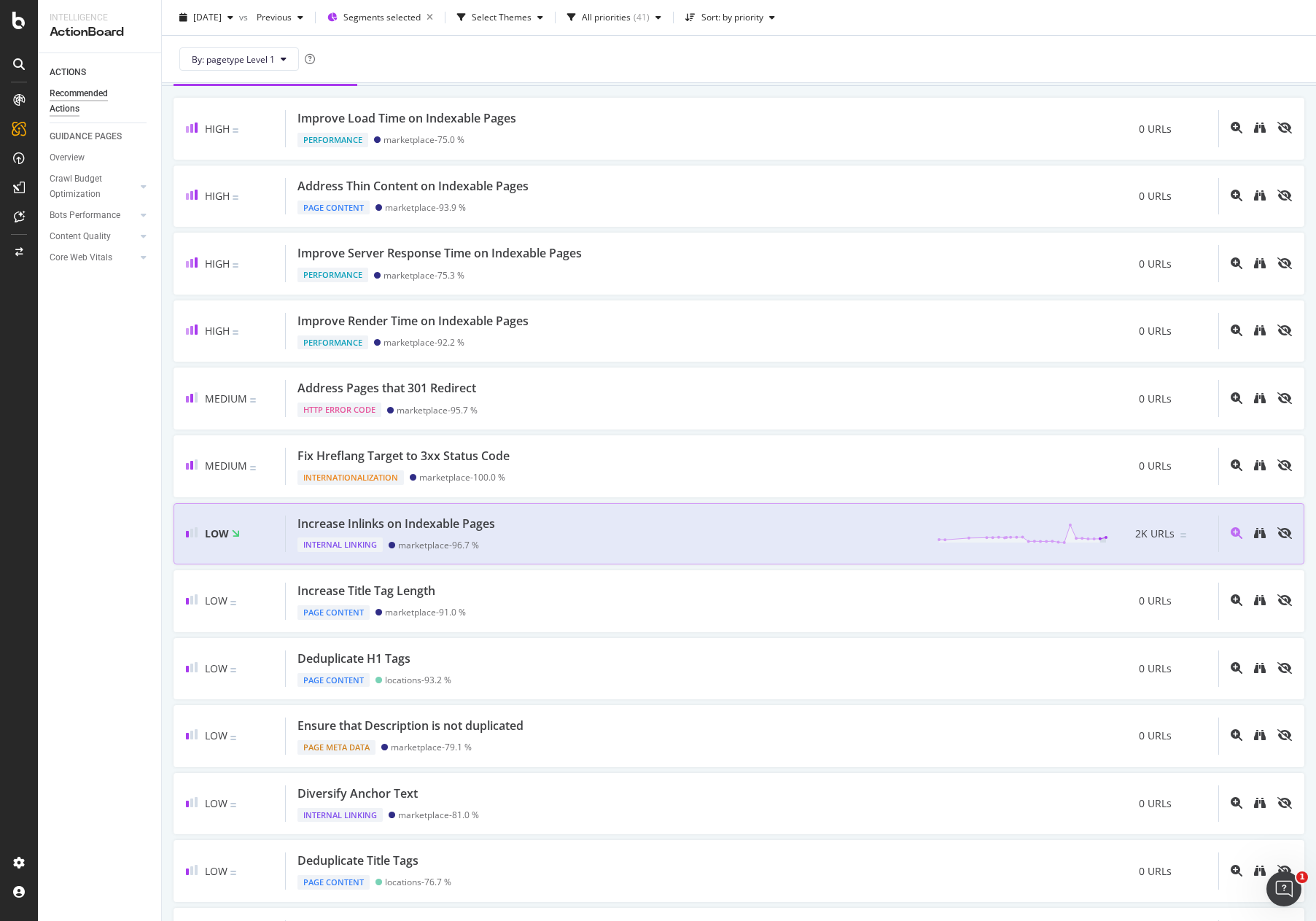
click at [640, 552] on div "Increase Inlinks on Indexable Pages Internal Linking marketplace - 96.7 % 2K UR…" at bounding box center [752, 535] width 933 height 37
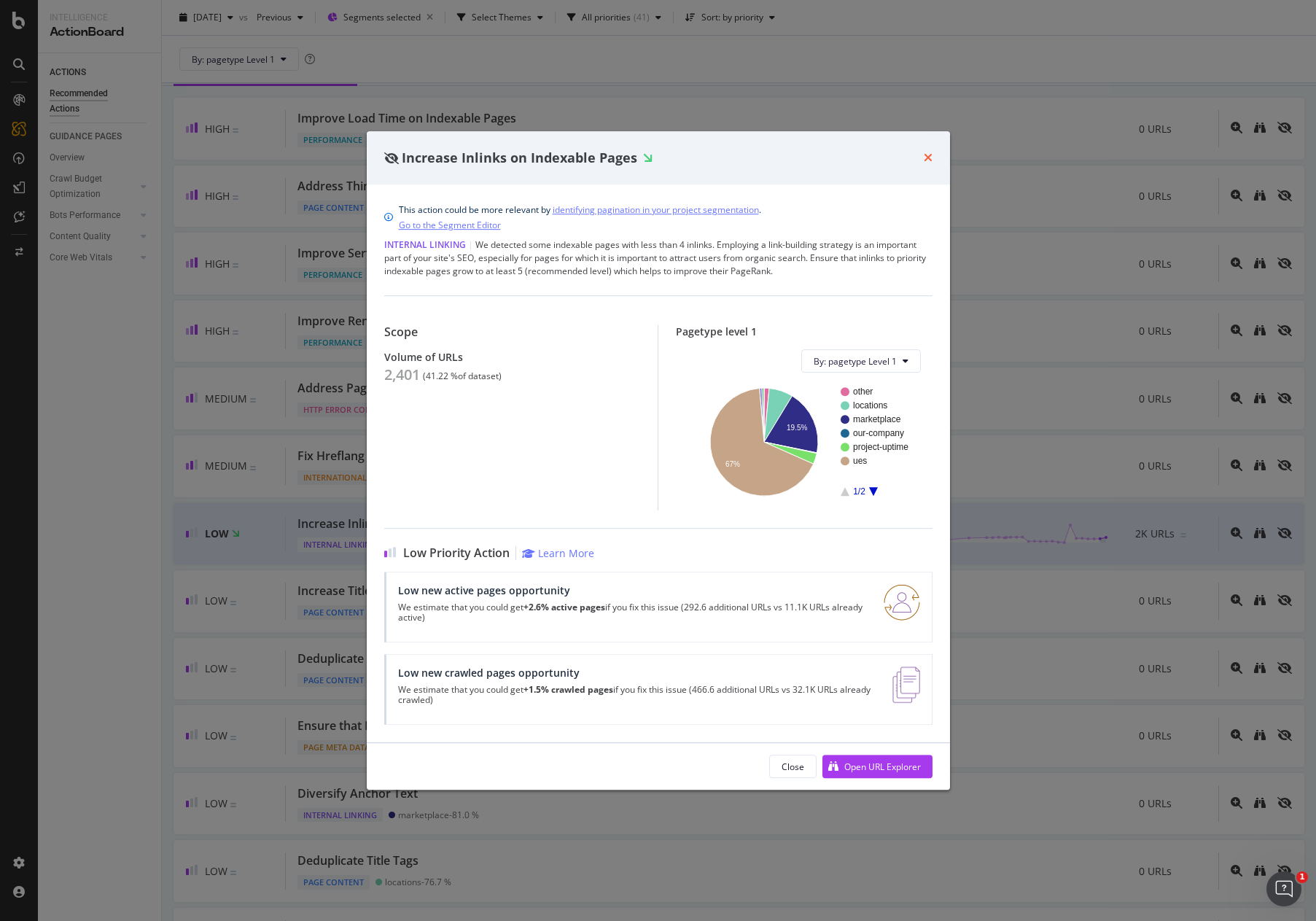
click at [924, 158] on icon "times" at bounding box center [928, 158] width 9 height 12
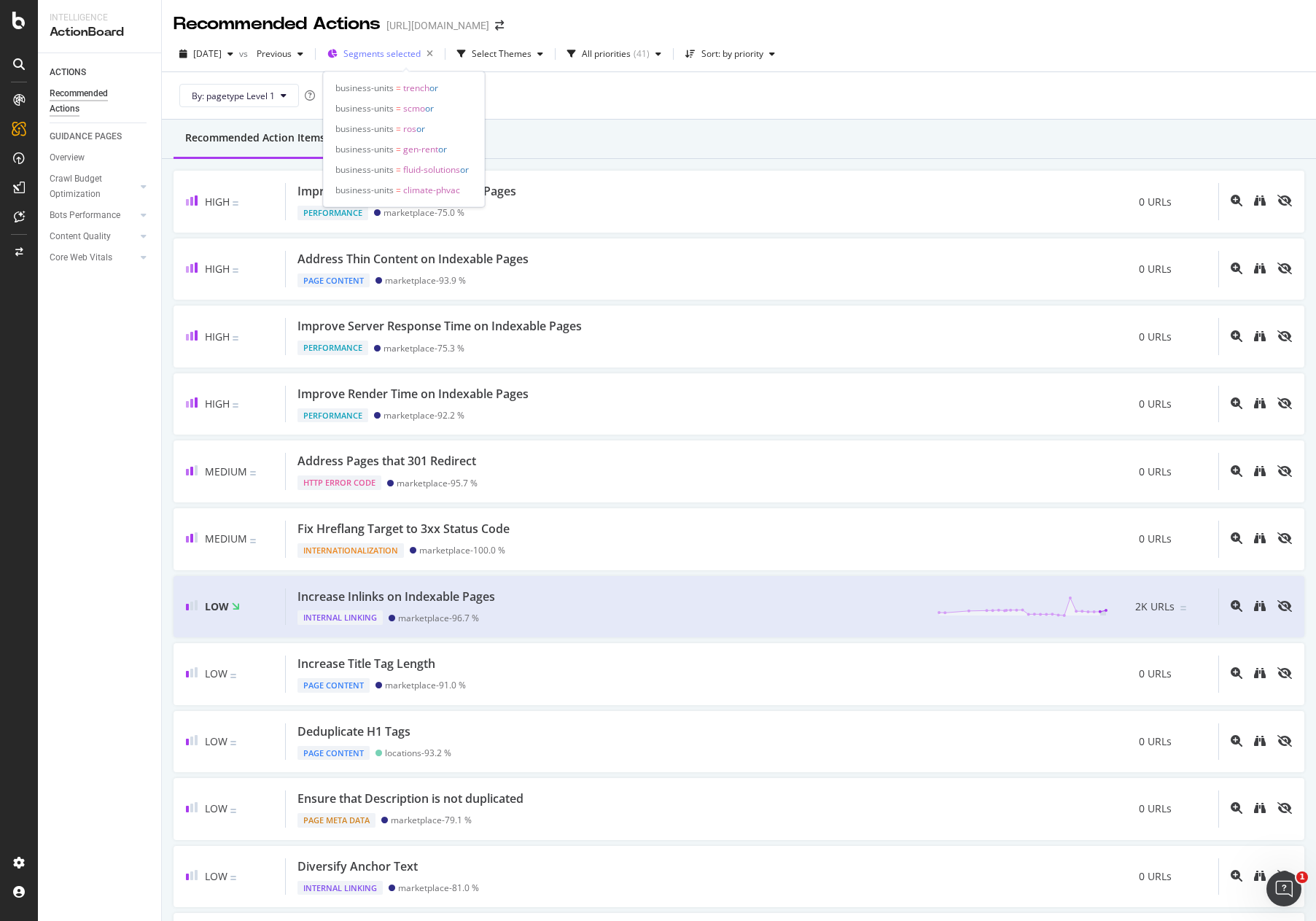
click at [421, 55] on span "Segments selected" at bounding box center [382, 53] width 77 height 13
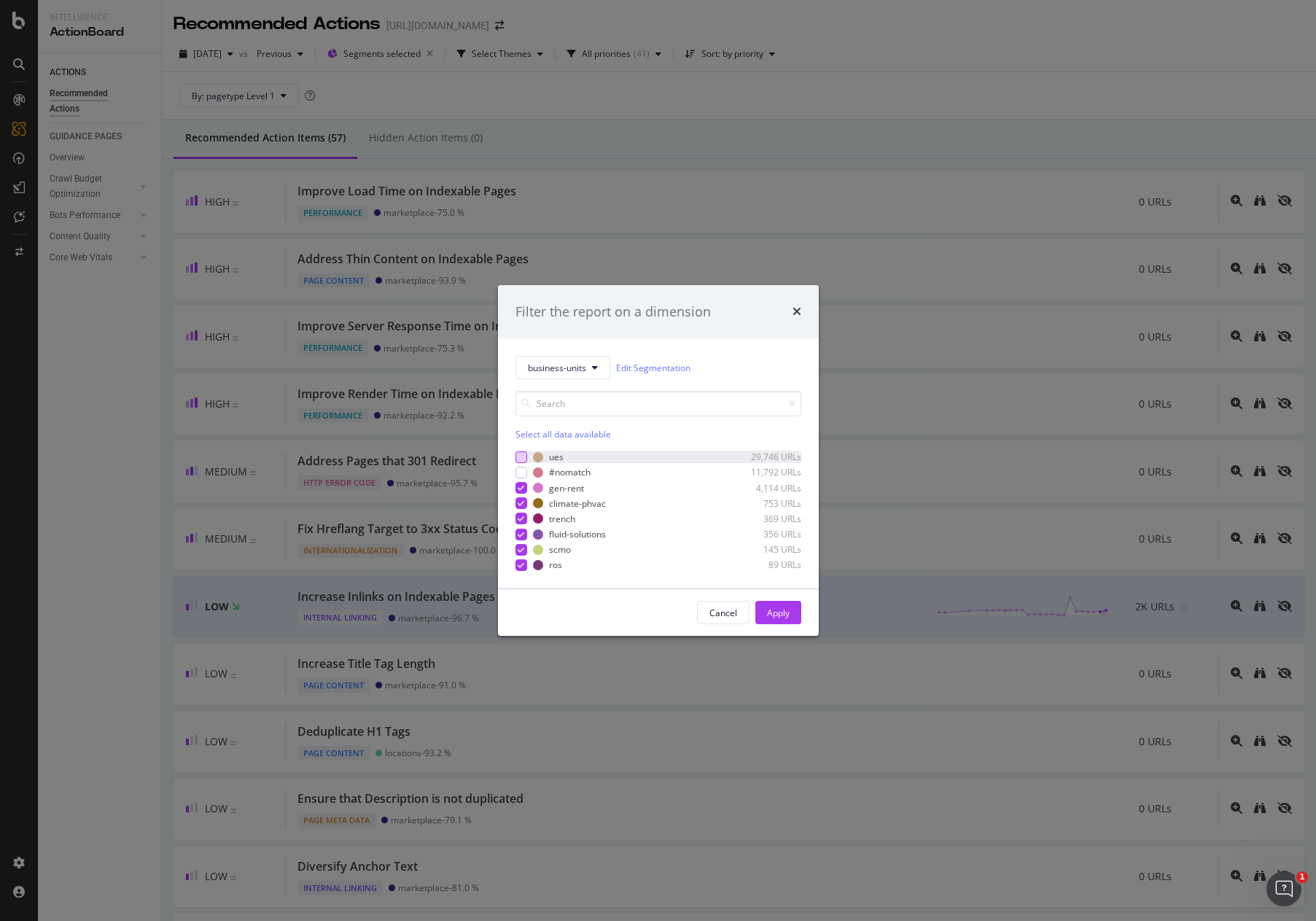
drag, startPoint x: 527, startPoint y: 471, endPoint x: 523, endPoint y: 460, distance: 11.7
click at [527, 471] on div "#nomatch 11,792 URLs" at bounding box center [658, 472] width 285 height 13
click at [779, 612] on div "Apply" at bounding box center [778, 613] width 22 height 13
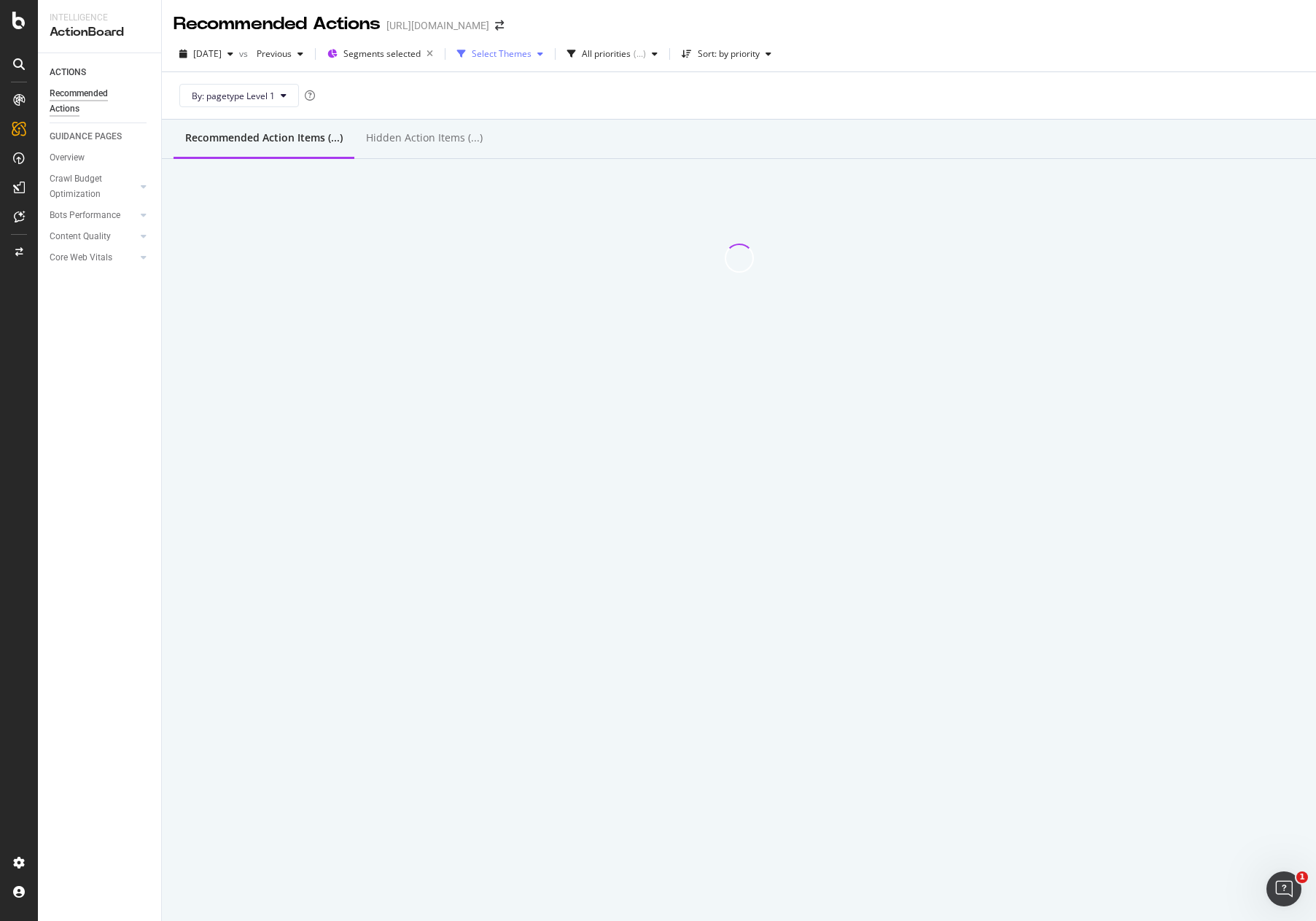
click at [521, 52] on div "Select Themes" at bounding box center [501, 54] width 60 height 9
click at [646, 55] on div "( ... )" at bounding box center [640, 54] width 13 height 9
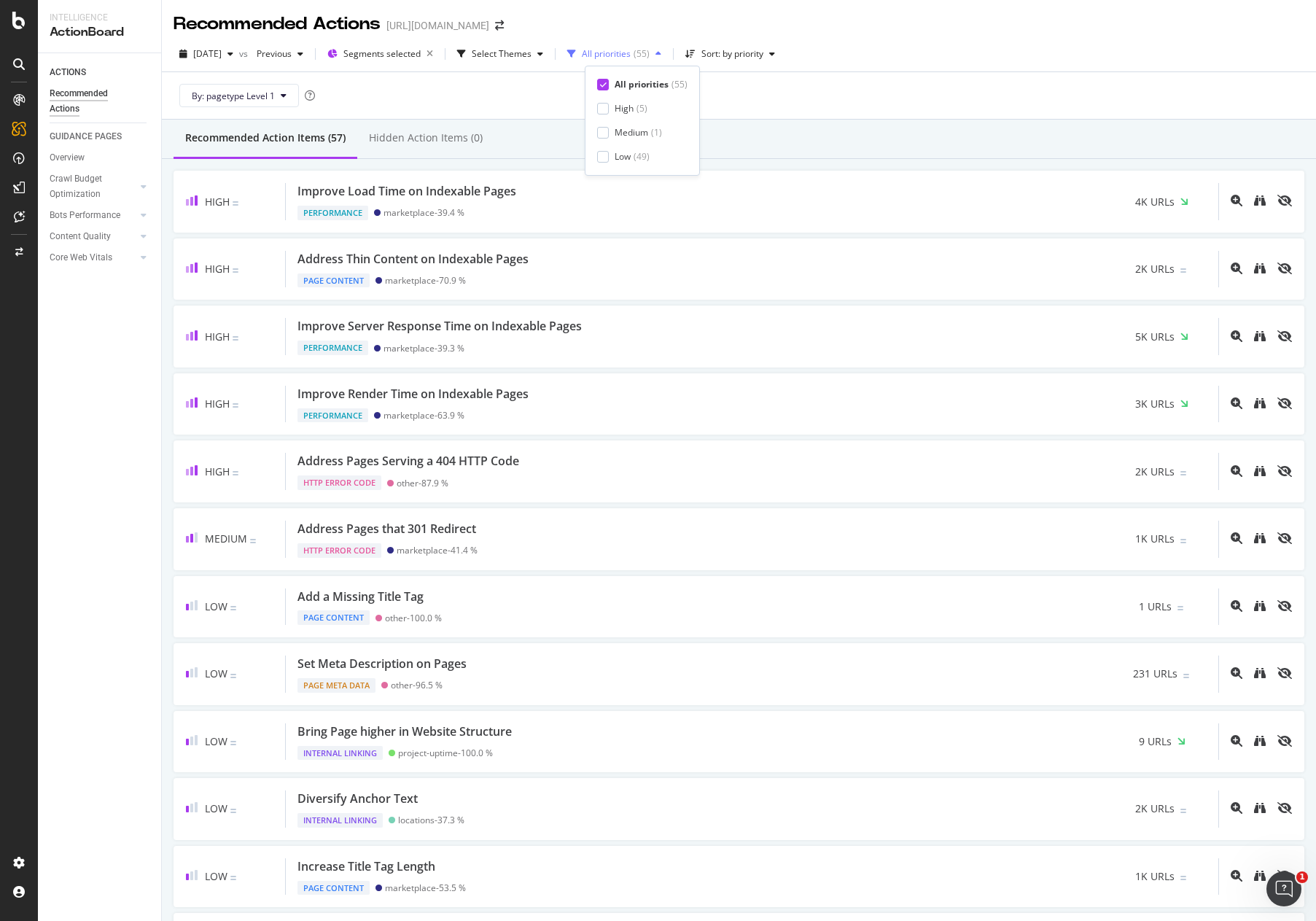
click at [649, 55] on div "( 55 )" at bounding box center [641, 54] width 16 height 9
click at [761, 55] on div "Sort: by priority" at bounding box center [732, 54] width 62 height 9
click at [274, 83] on div "By: pagetype Level 1" at bounding box center [738, 96] width 1131 height 46
click at [273, 92] on span "By: pagetype Level 1" at bounding box center [233, 96] width 83 height 13
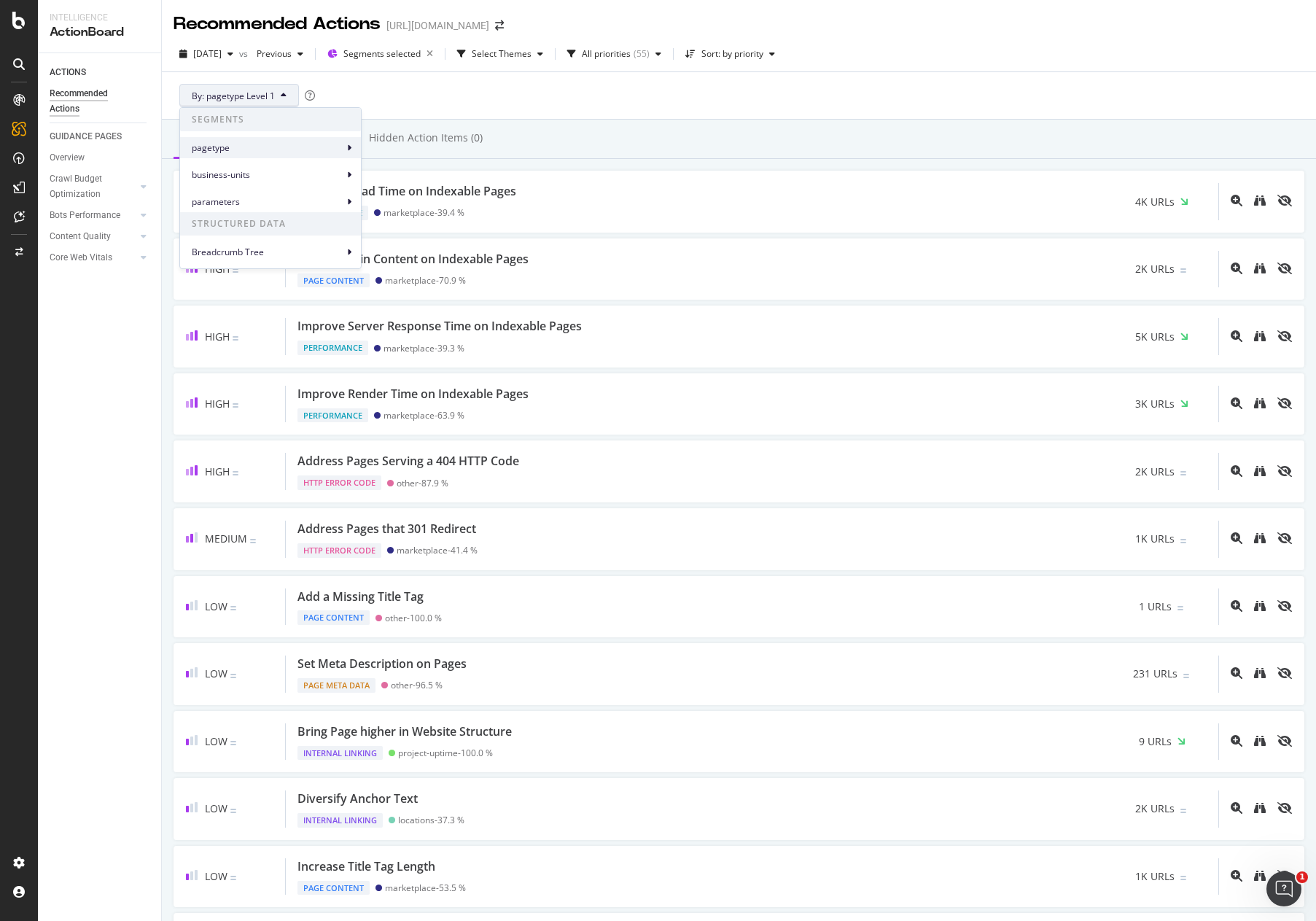
click at [350, 152] on icon at bounding box center [349, 148] width 4 height 9
click at [425, 178] on span "pagetype Level 2" at bounding box center [413, 182] width 69 height 13
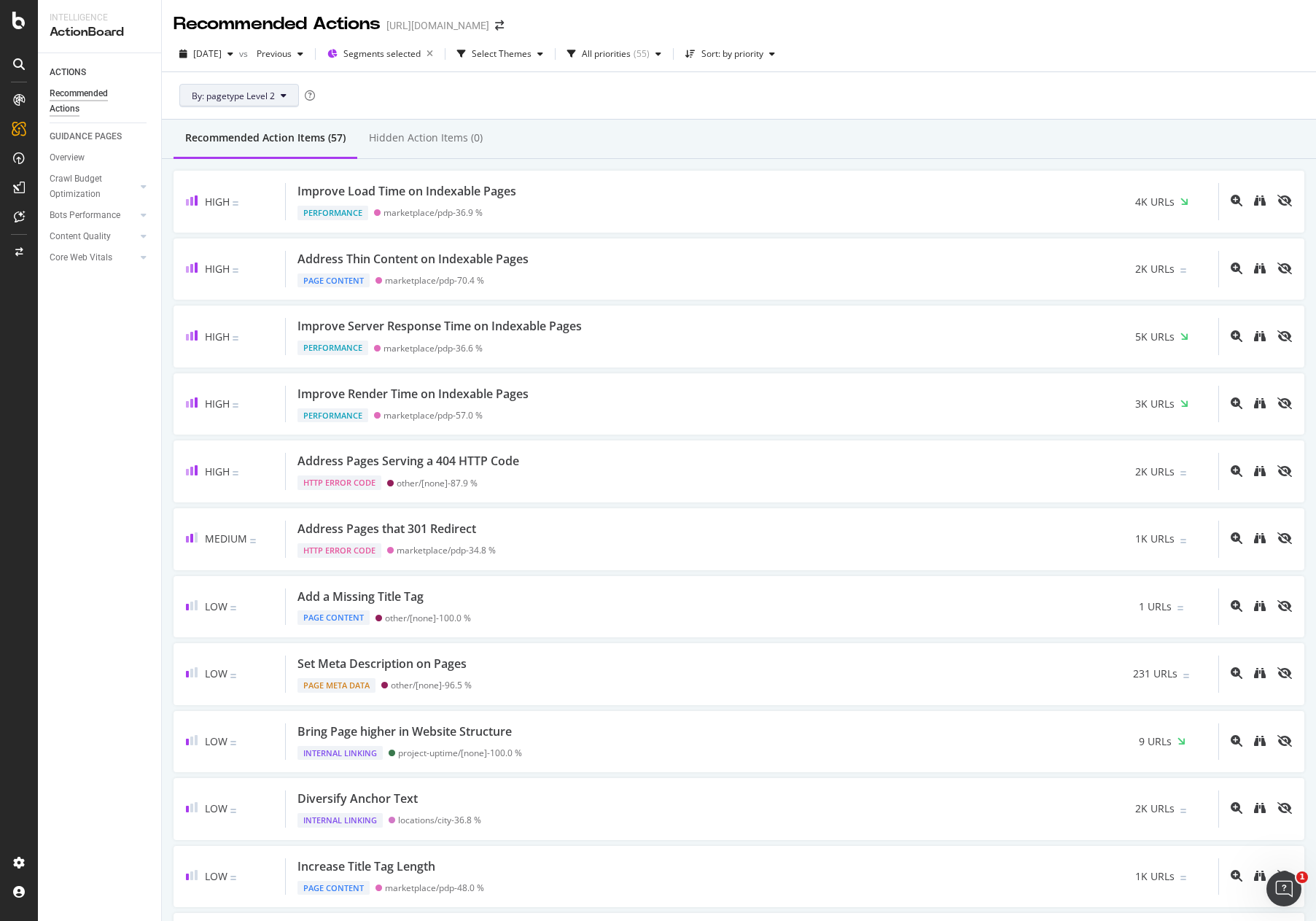
click at [278, 90] on button "By: pagetype Level 2" at bounding box center [239, 95] width 120 height 23
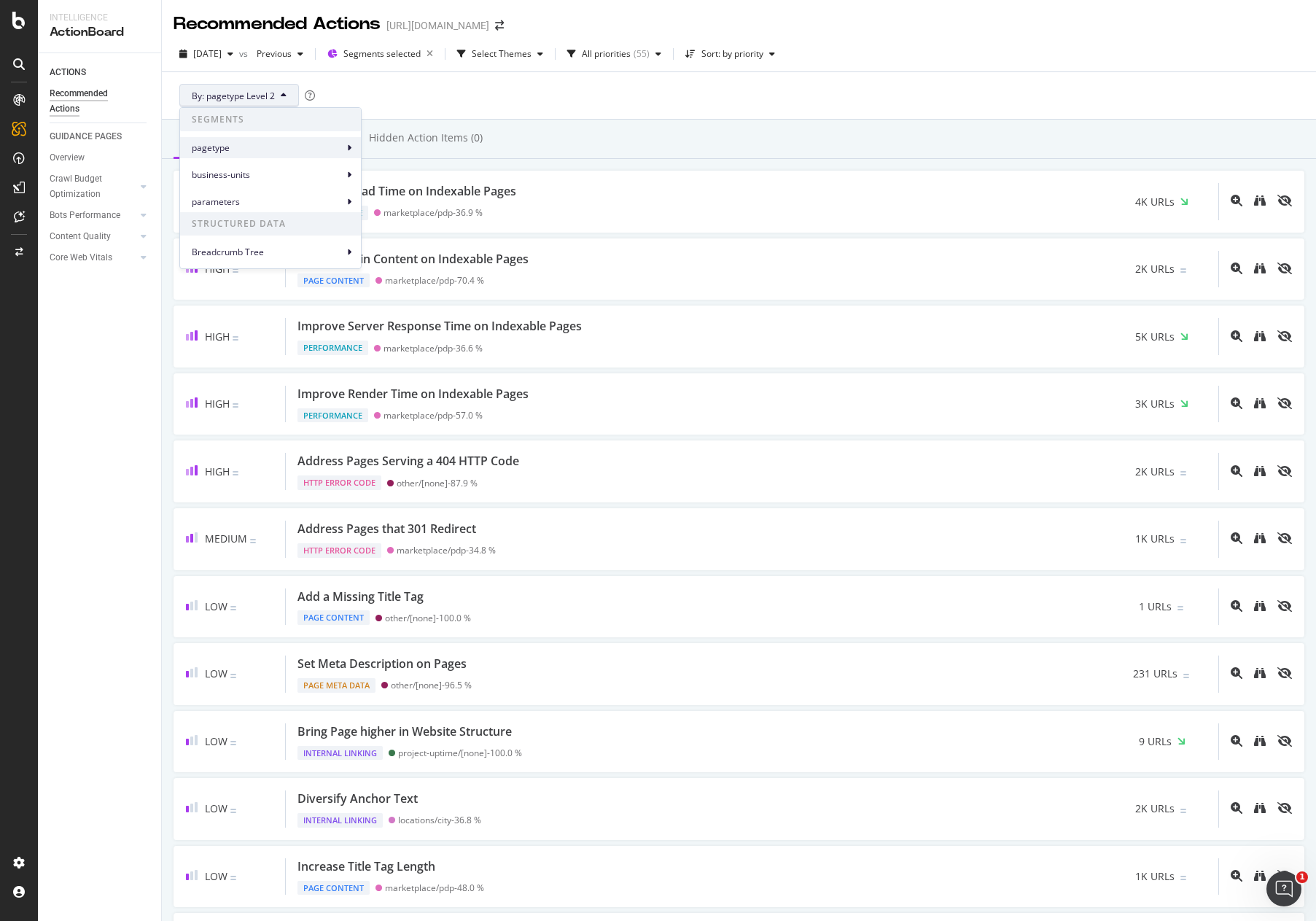
click at [331, 152] on span "pagetype" at bounding box center [268, 148] width 152 height 13
click at [351, 147] on div "pagetype" at bounding box center [271, 147] width 181 height 21
click at [388, 200] on div "pagetype Level 3" at bounding box center [413, 208] width 92 height 21
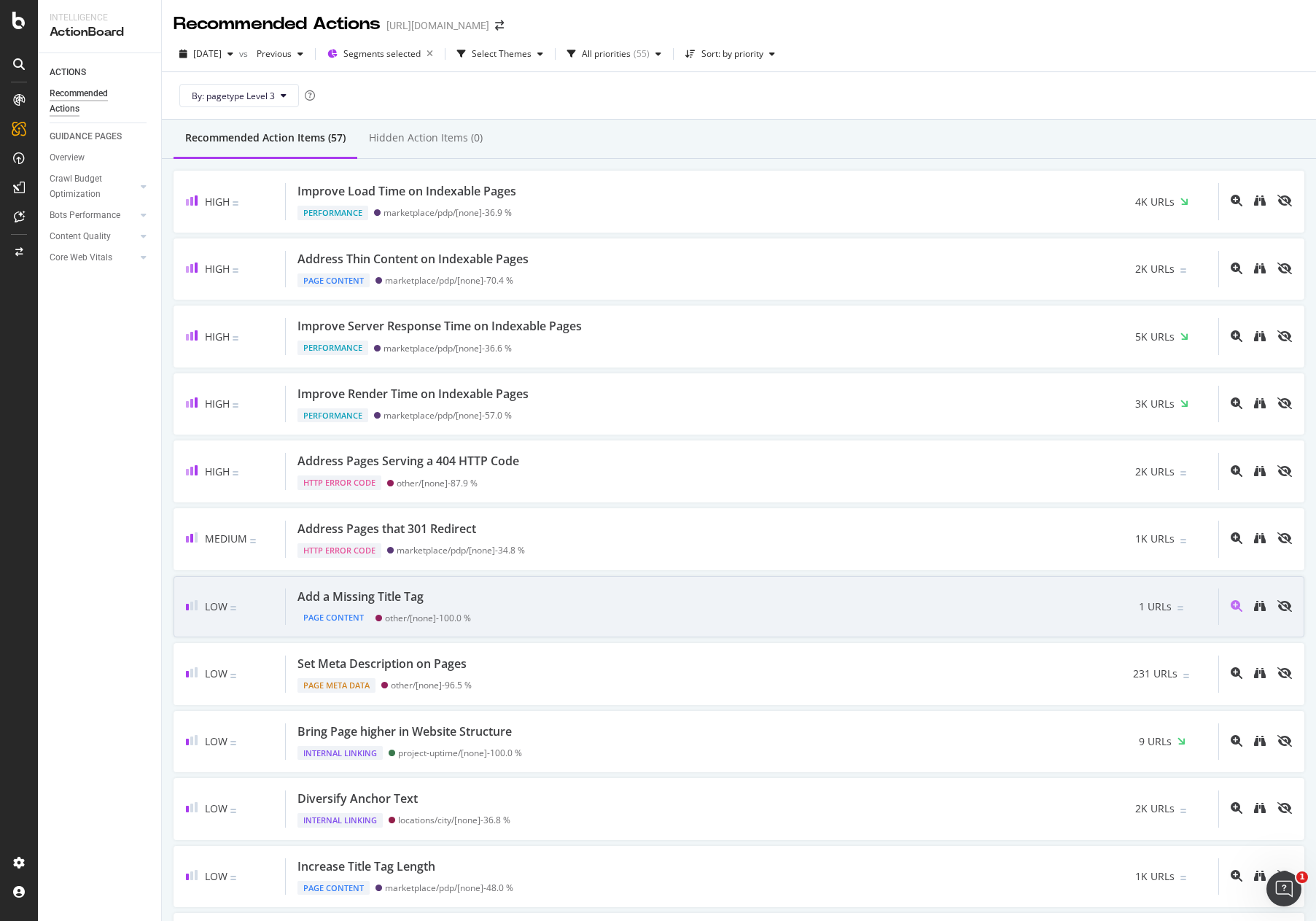
click at [549, 620] on div "Add a Missing Title Tag Page Content other/[none] - 100.0 % 1 URLs" at bounding box center [752, 607] width 933 height 37
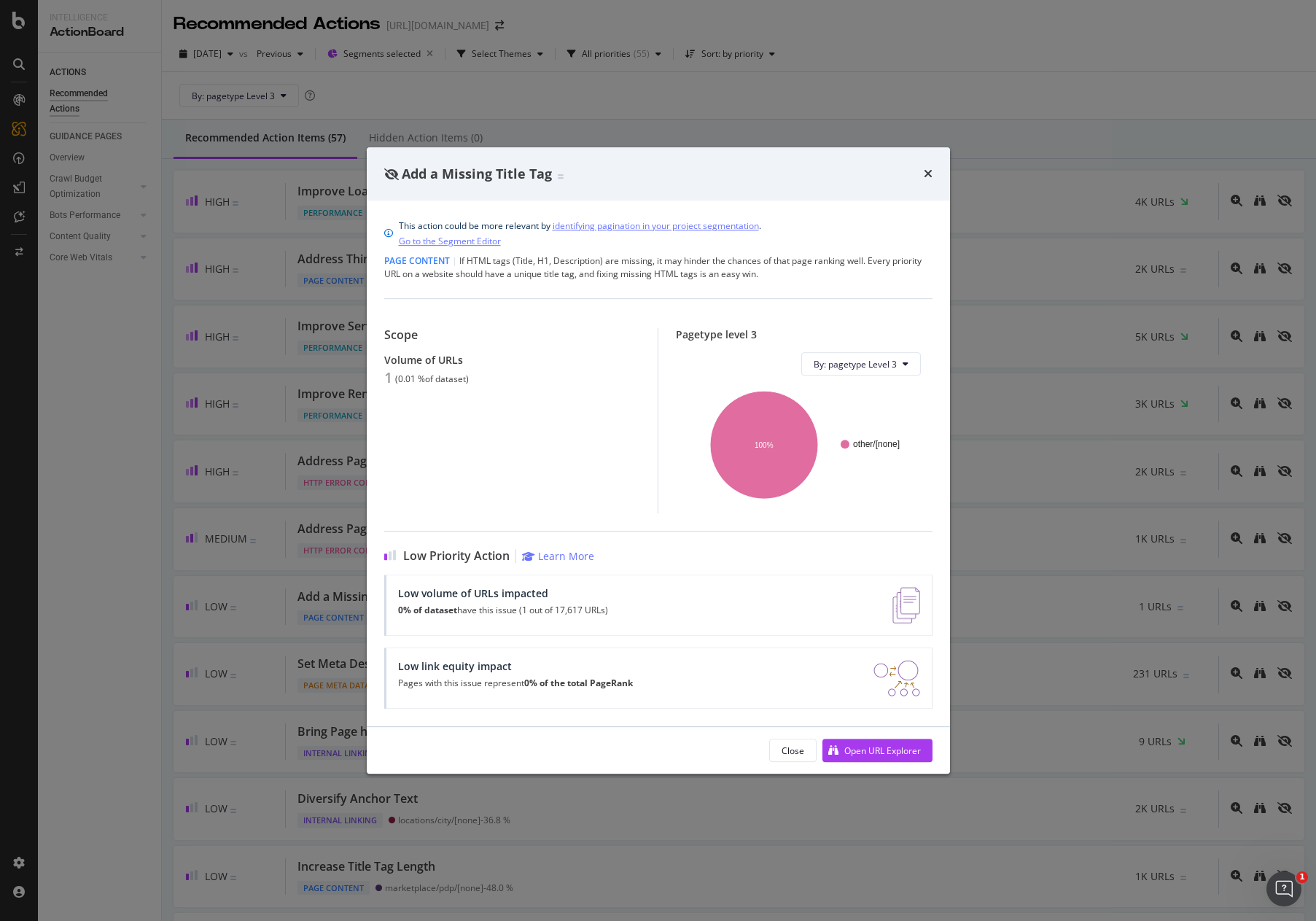
drag, startPoint x: 868, startPoint y: 748, endPoint x: 702, endPoint y: 414, distance: 373.0
click at [688, 420] on icon "other/[none] 100%" at bounding box center [804, 444] width 233 height 114
click at [871, 753] on div "Open URL Explorer" at bounding box center [883, 751] width 76 height 13
drag, startPoint x: 927, startPoint y: 176, endPoint x: 937, endPoint y: 213, distance: 38.3
click at [927, 174] on icon "times" at bounding box center [928, 173] width 9 height 12
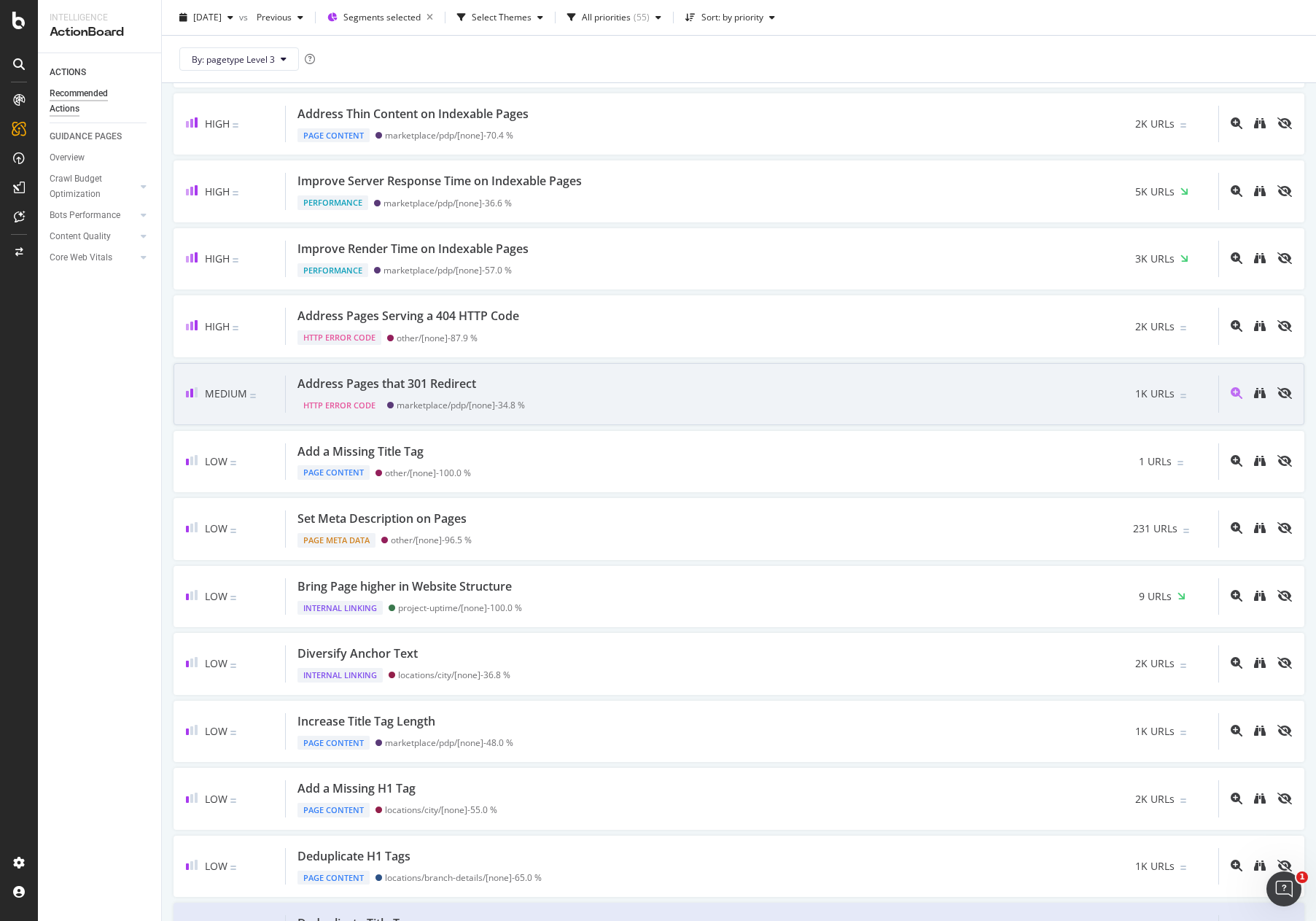
scroll to position [146, 0]
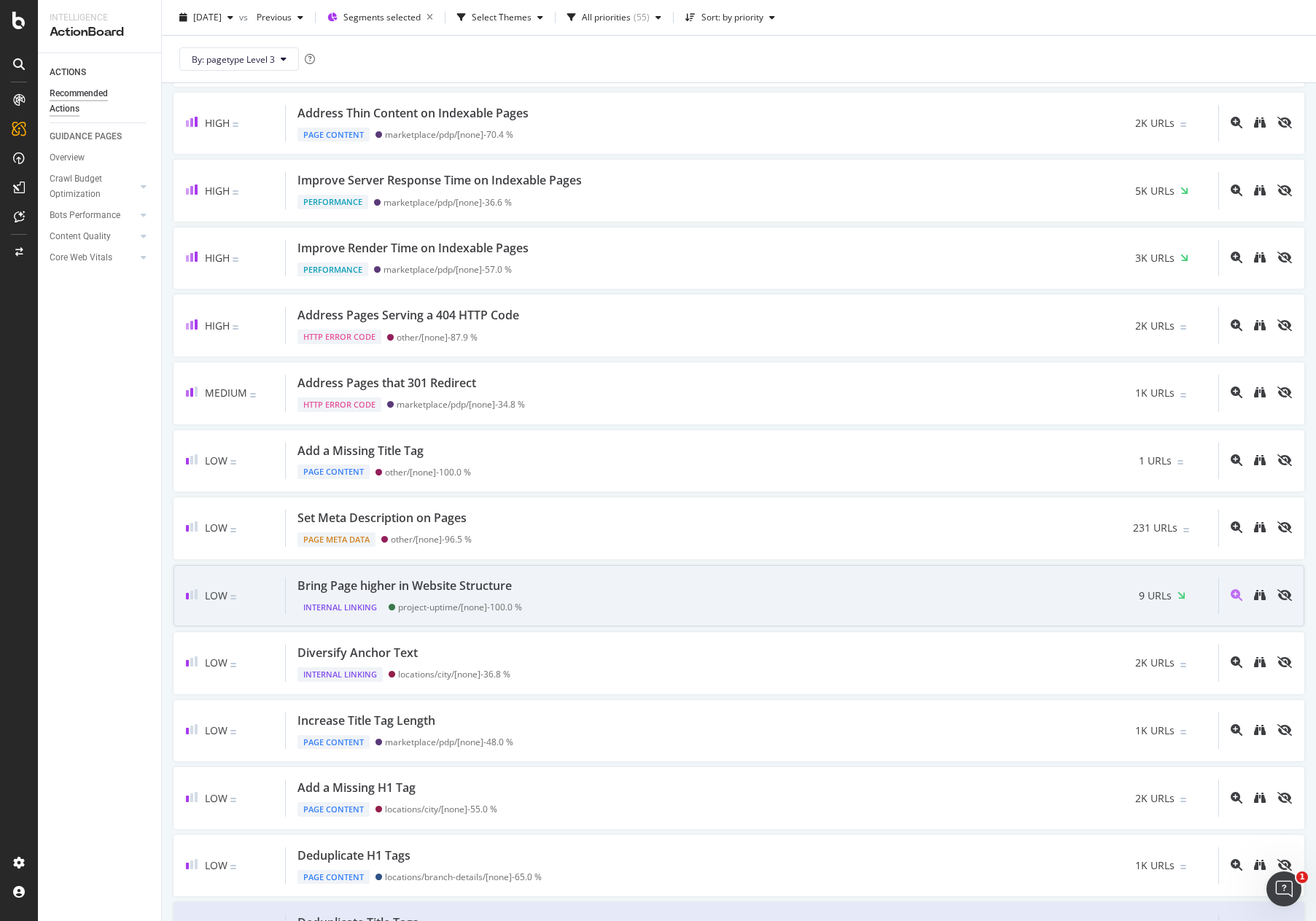
click at [1089, 595] on div "Bring Page higher in Website Structure Internal Linking project-uptime/[none] -…" at bounding box center [752, 597] width 933 height 37
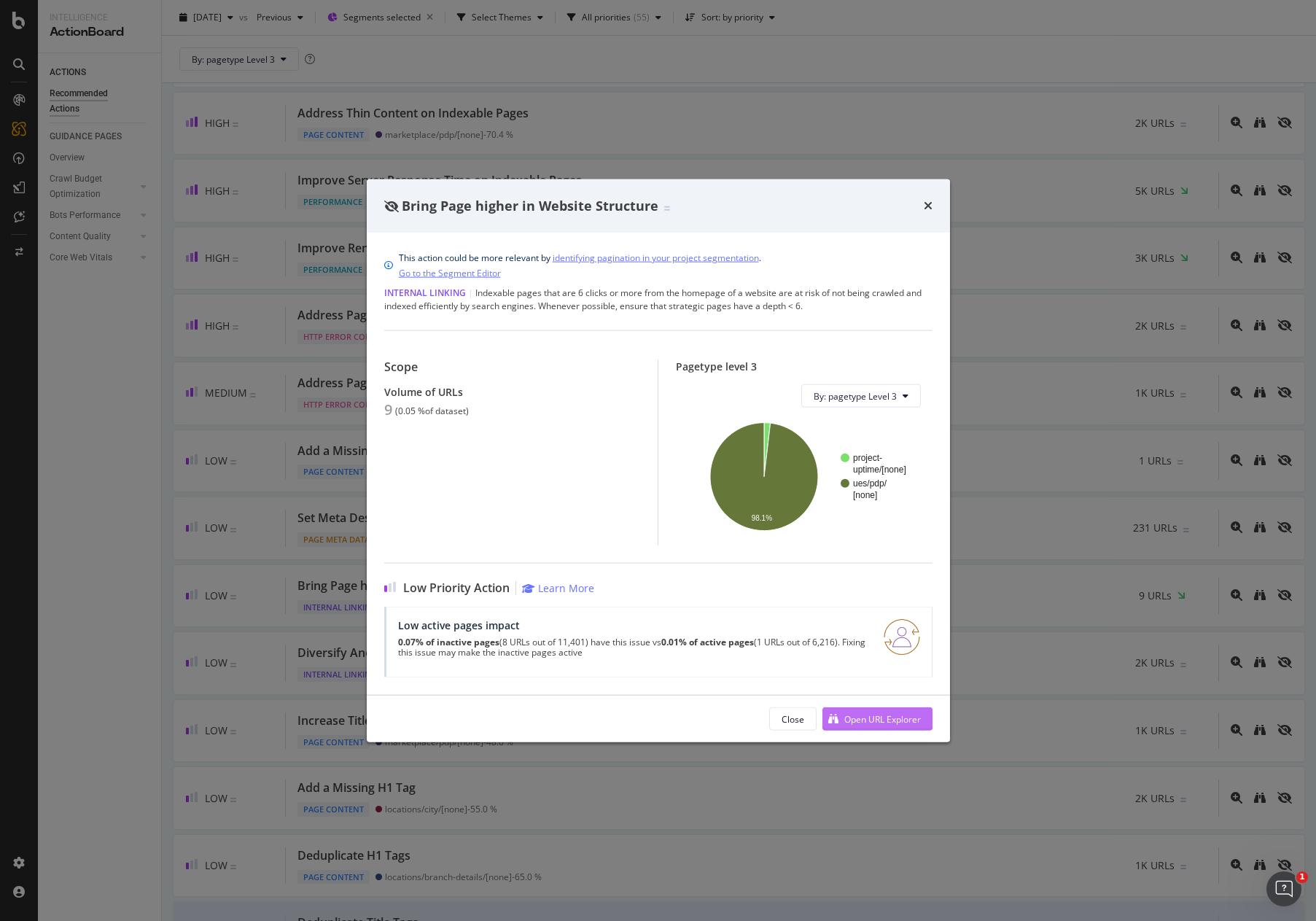
click at [904, 722] on div "Open URL Explorer" at bounding box center [883, 718] width 76 height 13
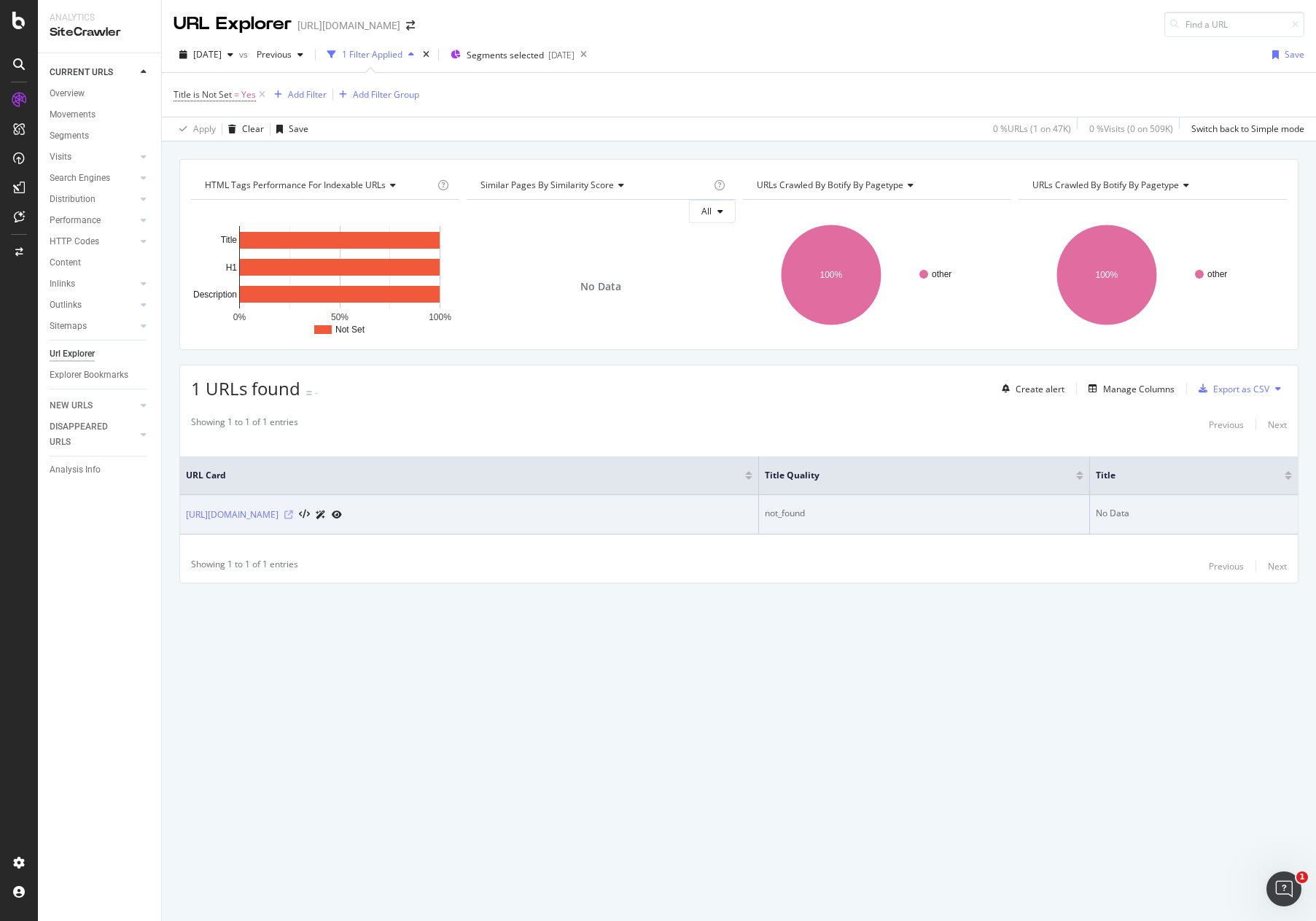
click at [293, 513] on icon at bounding box center [289, 515] width 9 height 9
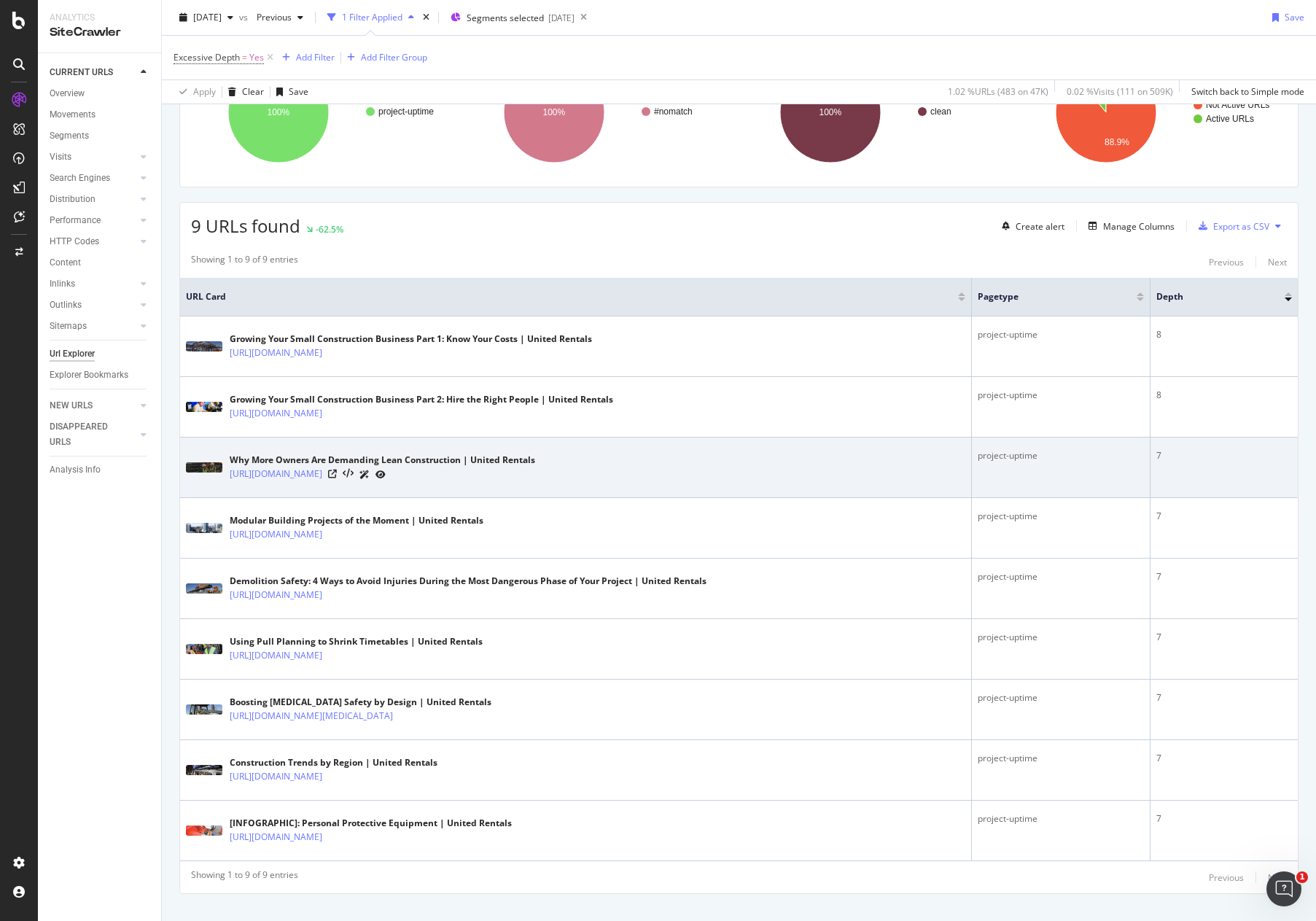
scroll to position [187, 0]
